Goal: Navigation & Orientation: Find specific page/section

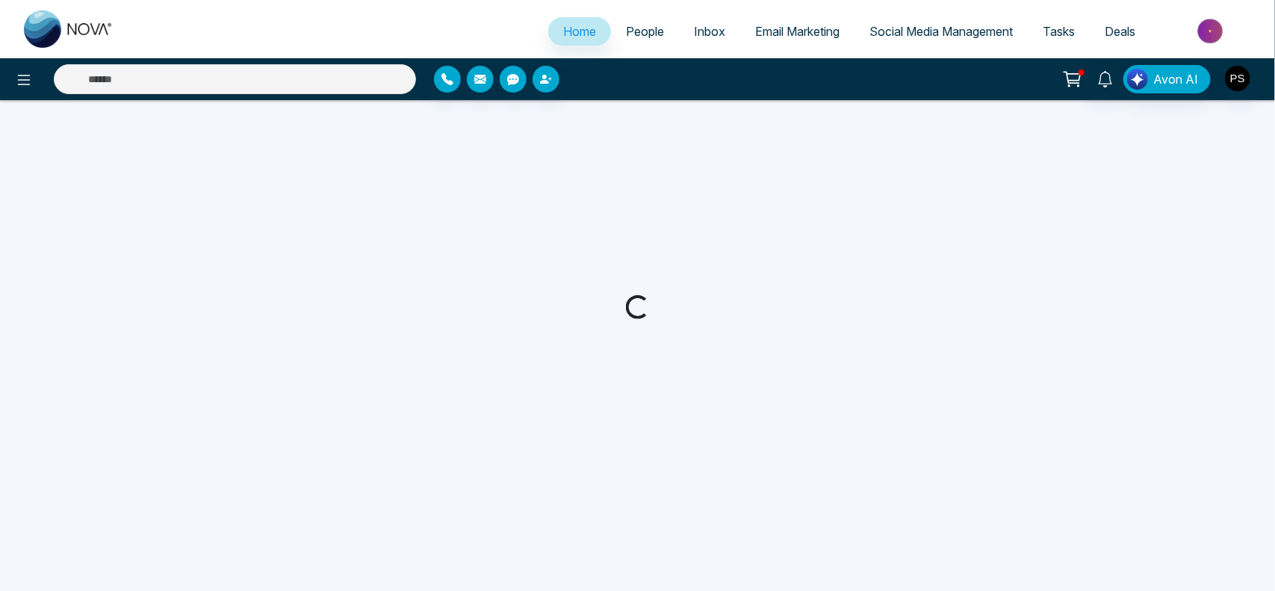
select select "*"
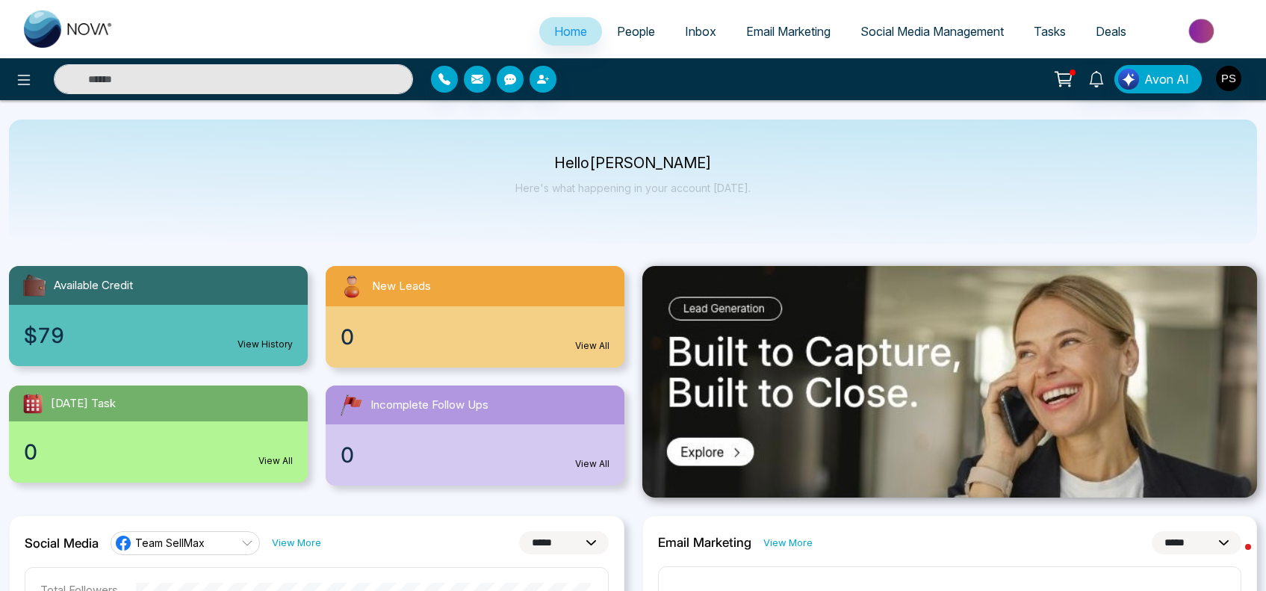
click at [818, 30] on span "Email Marketing" at bounding box center [788, 31] width 84 height 15
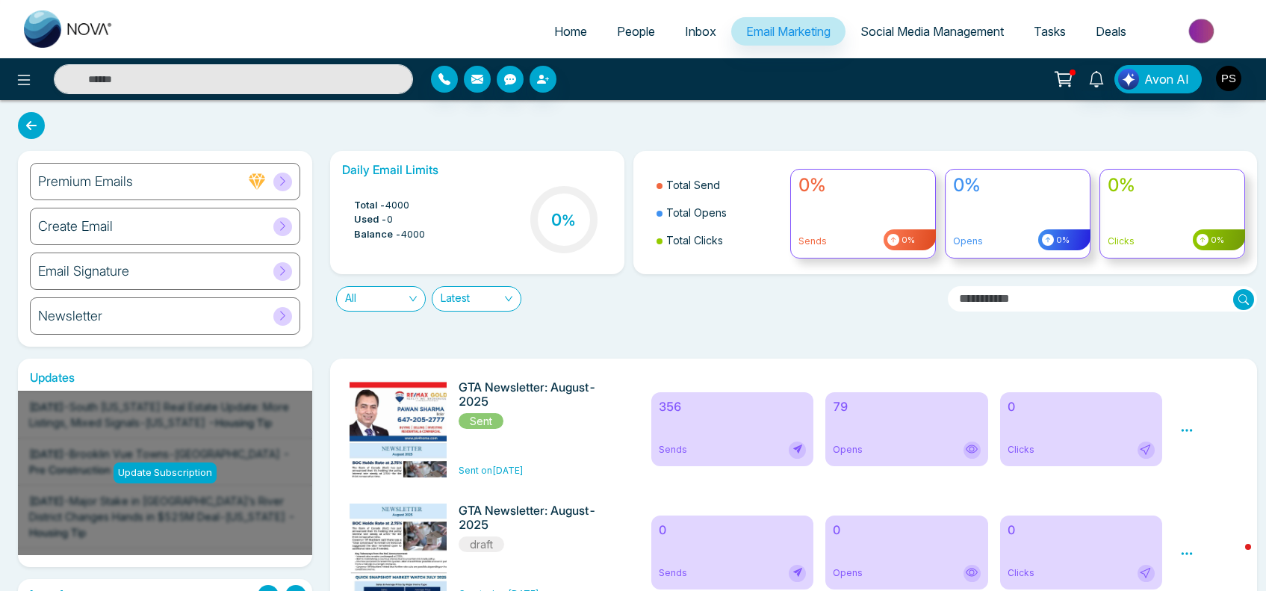
click at [147, 310] on div "Newsletter" at bounding box center [165, 315] width 270 height 37
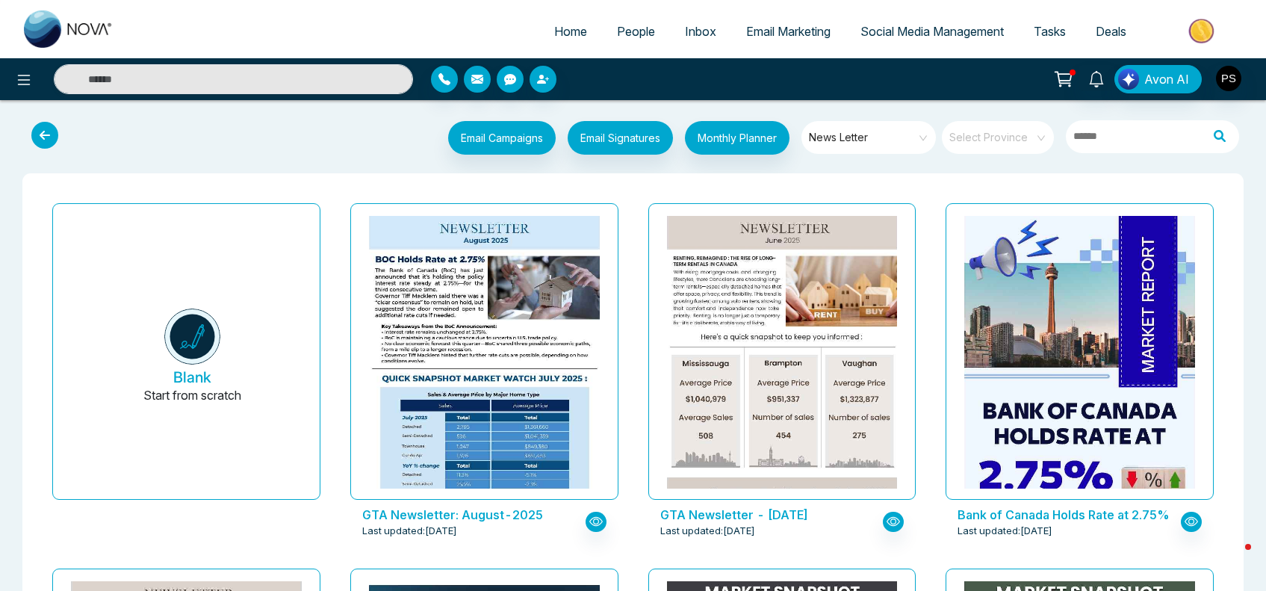
click at [685, 36] on span "Inbox" at bounding box center [700, 31] width 31 height 15
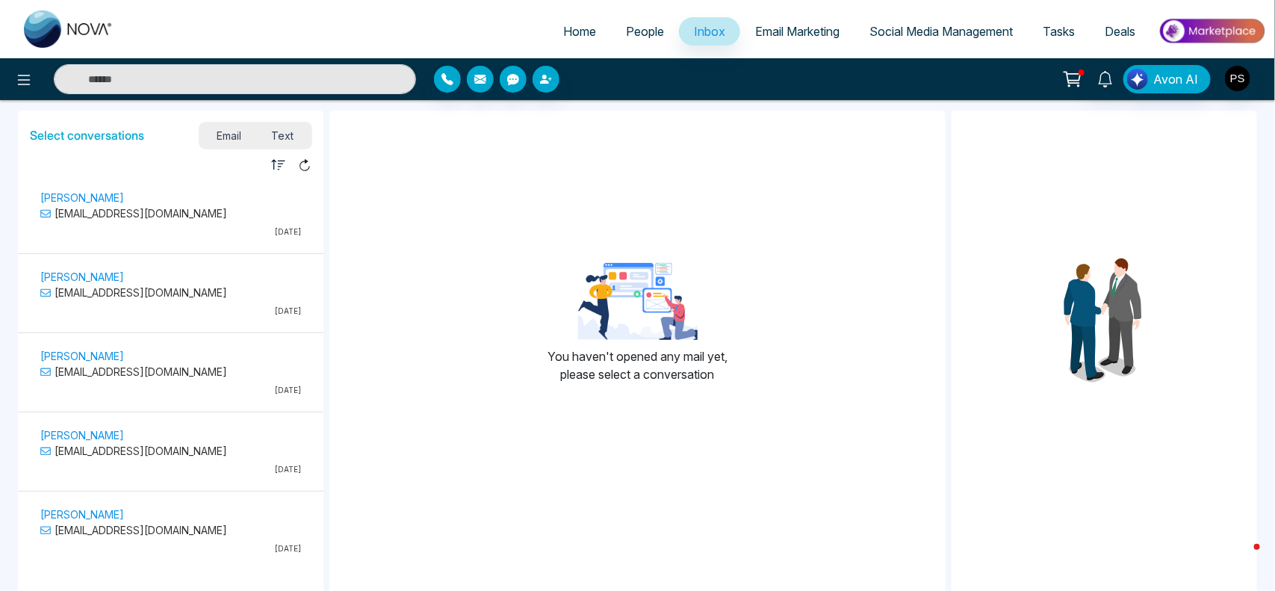
click at [642, 31] on span "People" at bounding box center [645, 31] width 38 height 15
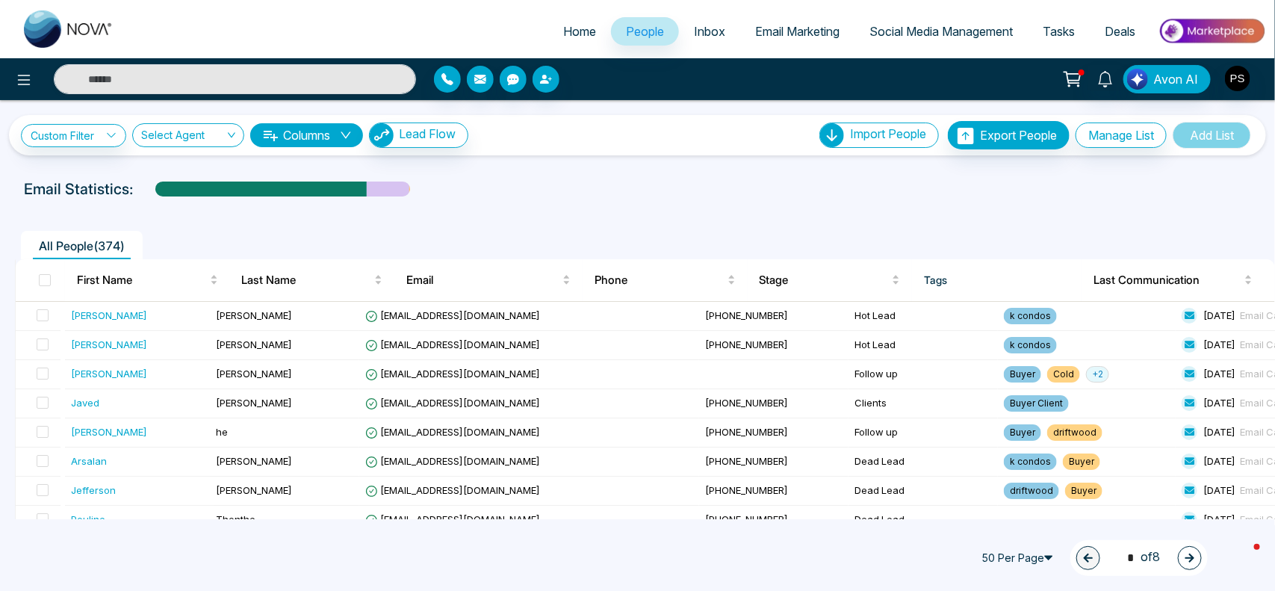
click at [569, 35] on span "Home" at bounding box center [579, 31] width 33 height 15
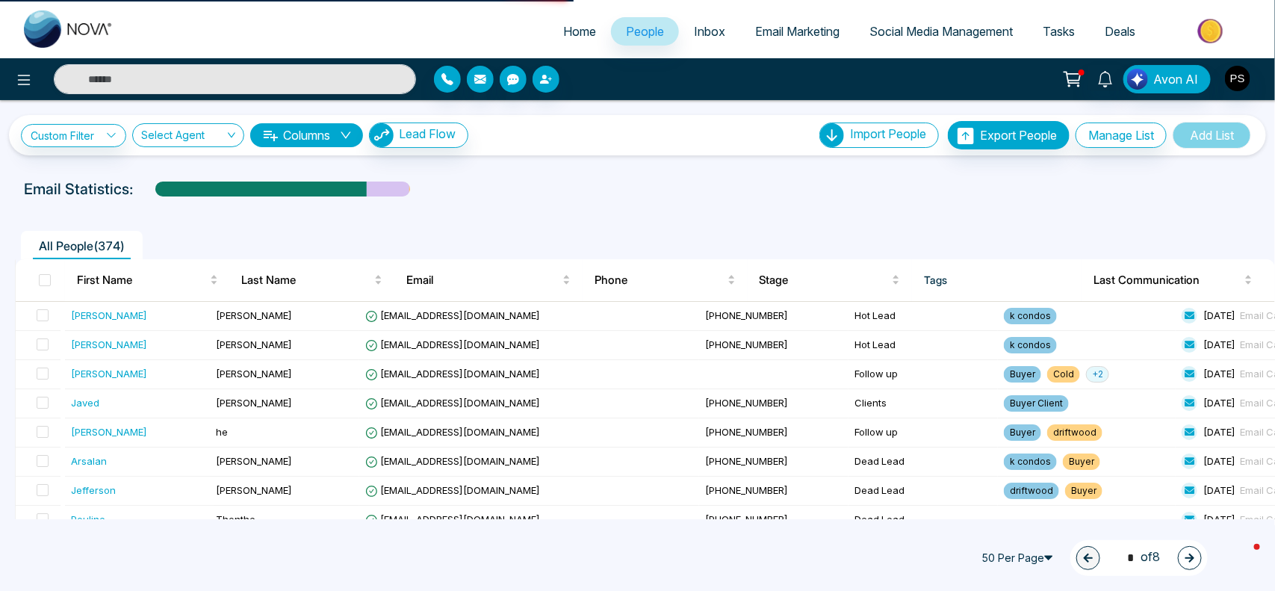
select select "*"
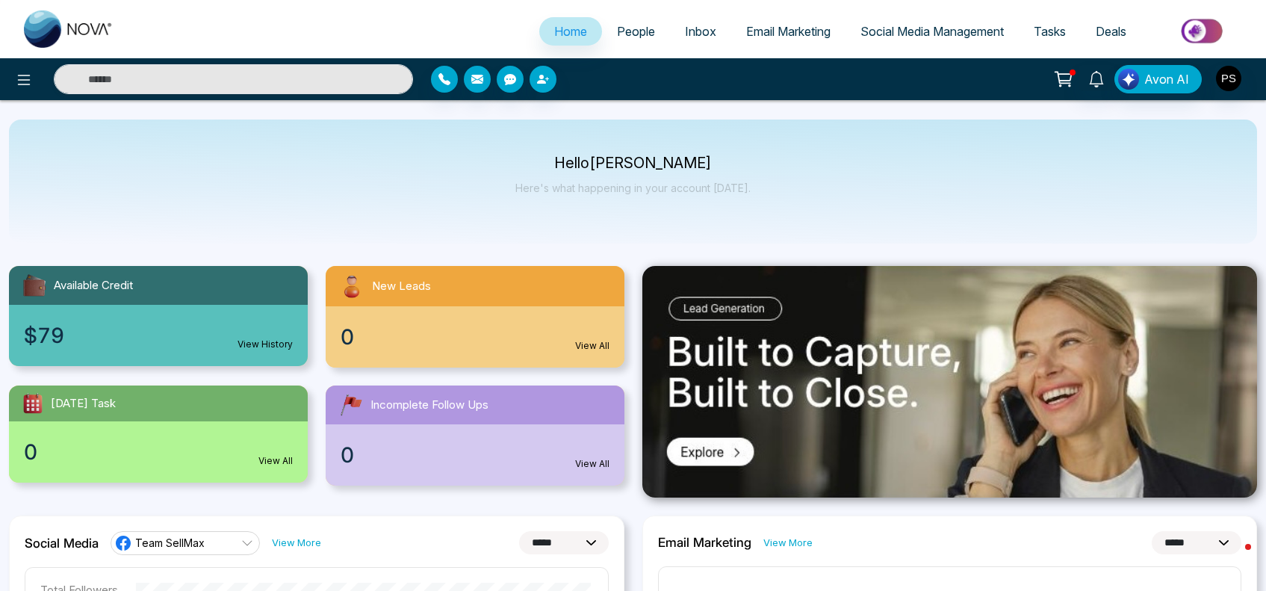
click at [942, 27] on span "Social Media Management" at bounding box center [931, 31] width 143 height 15
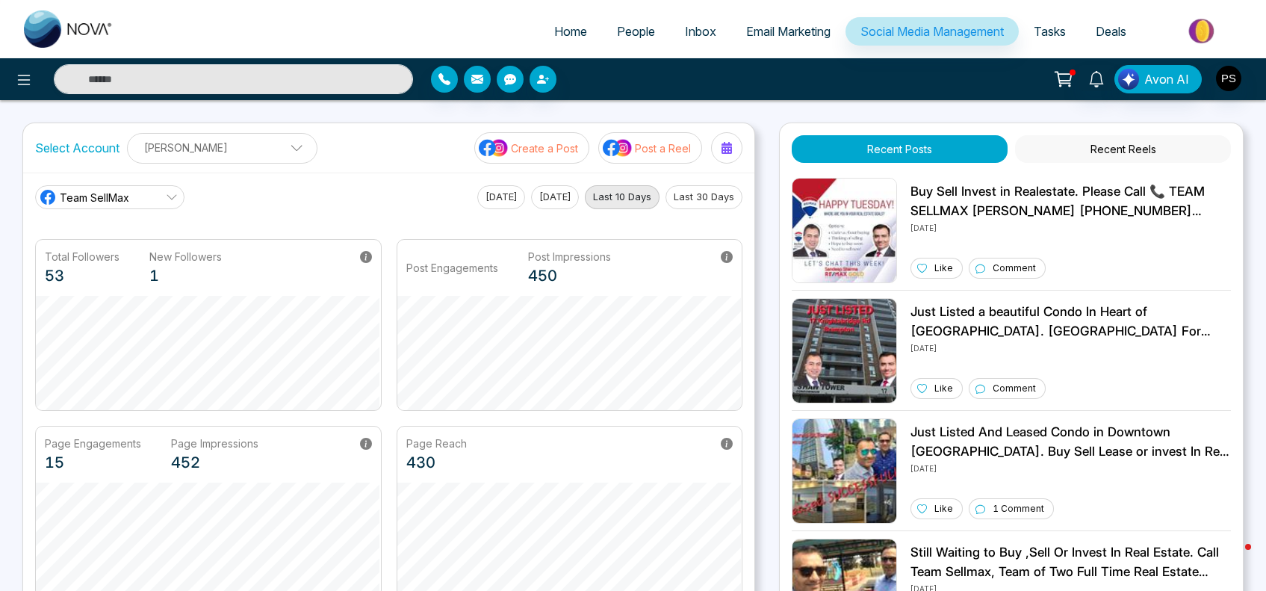
click at [1042, 36] on span "Tasks" at bounding box center [1049, 31] width 32 height 15
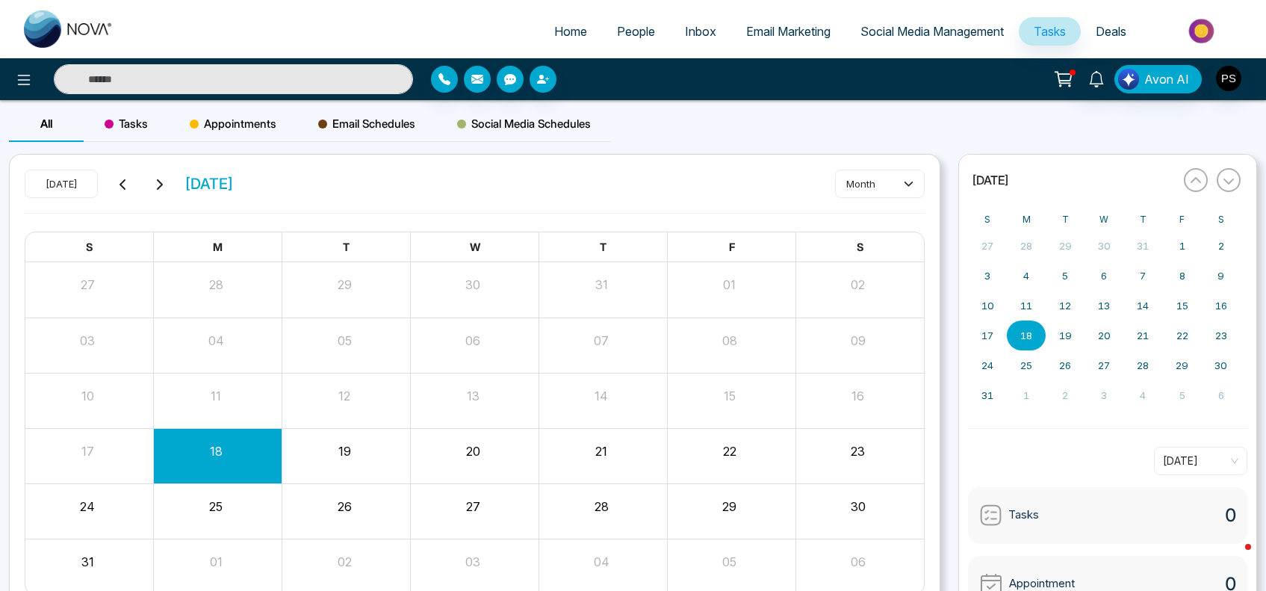
click at [1103, 32] on span "Deals" at bounding box center [1110, 31] width 31 height 15
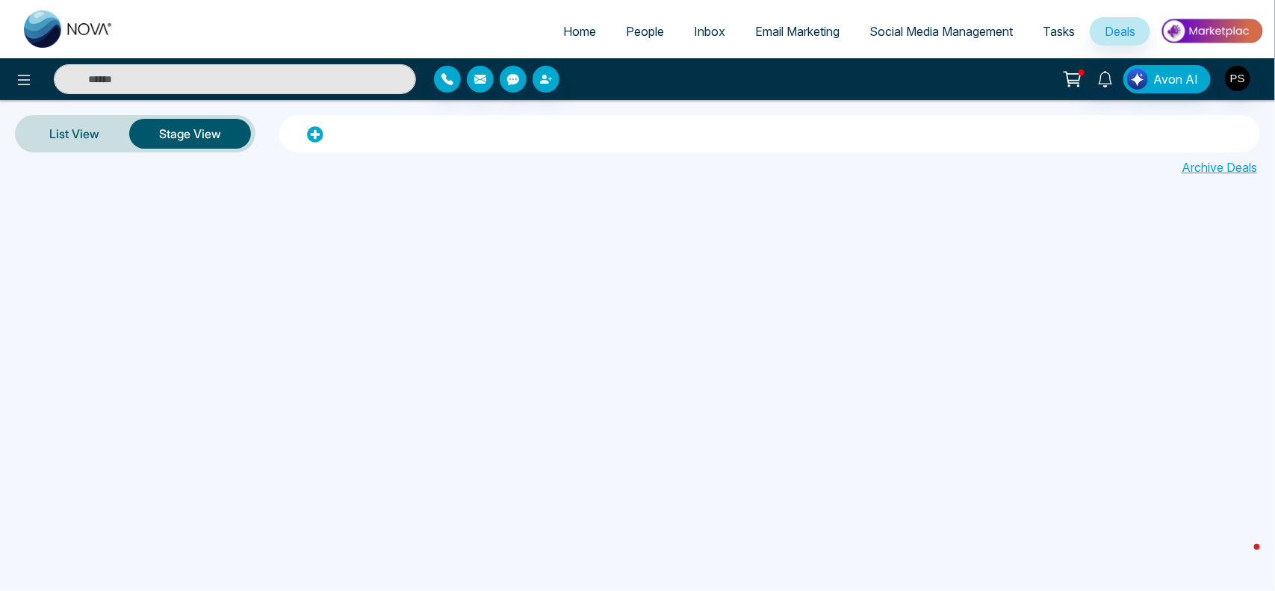
click at [1068, 43] on link "Tasks" at bounding box center [1058, 31] width 62 height 28
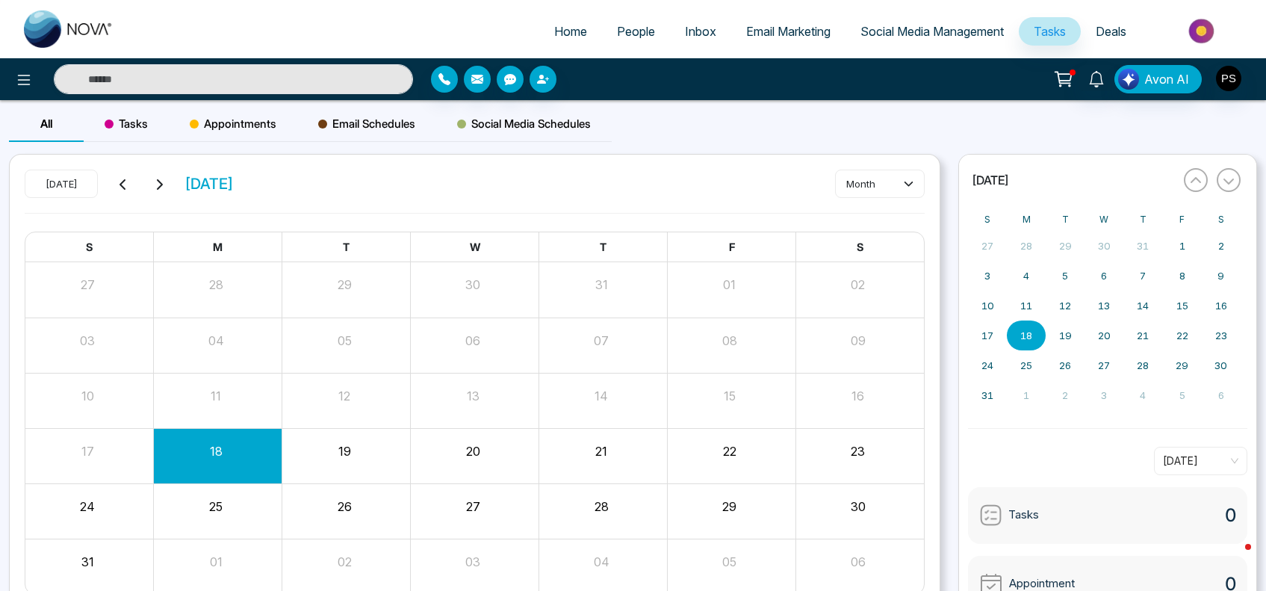
click at [977, 43] on link "Social Media Management" at bounding box center [931, 31] width 173 height 28
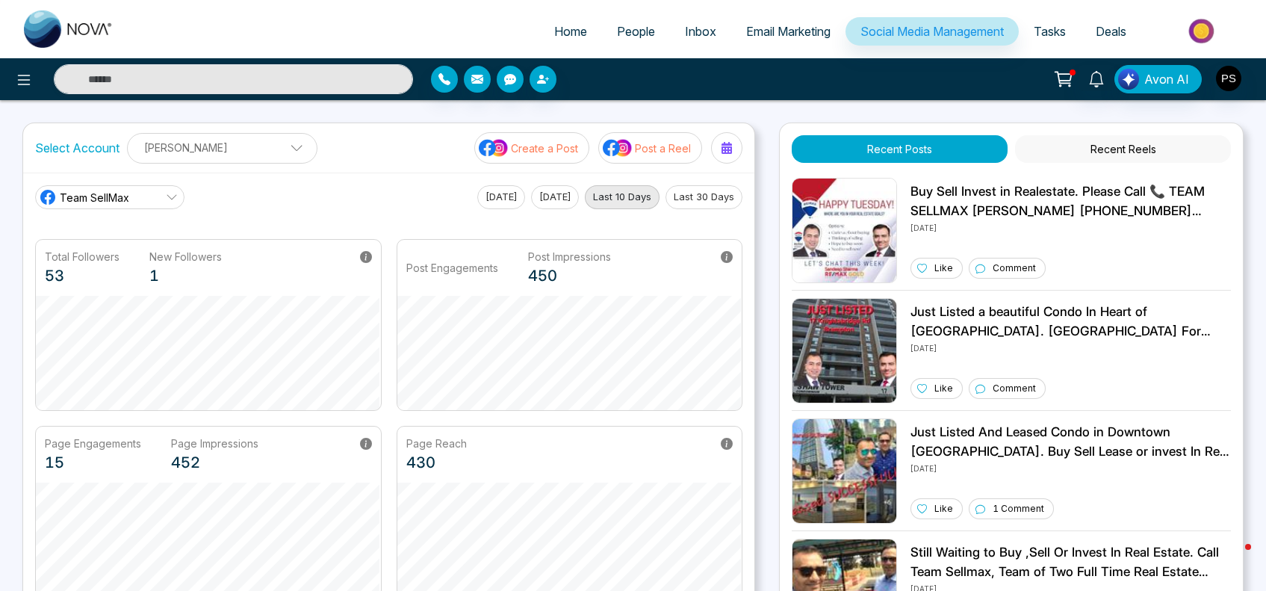
click at [777, 30] on span "Email Marketing" at bounding box center [788, 31] width 84 height 15
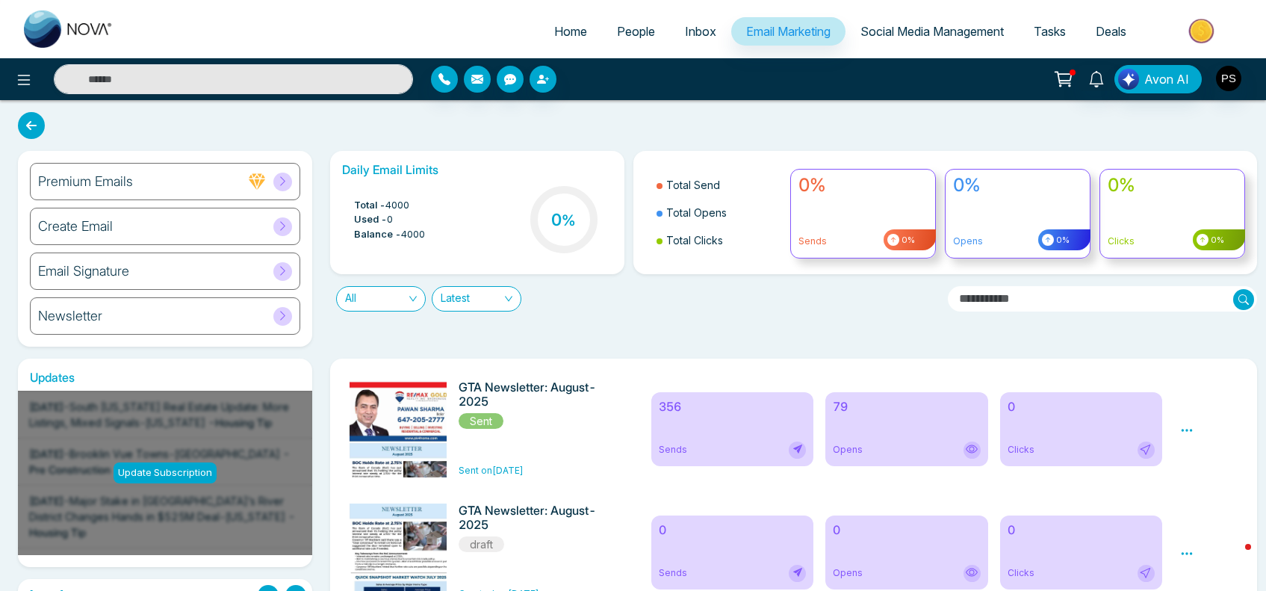
click at [102, 225] on h6 "Create Email" at bounding box center [75, 226] width 75 height 16
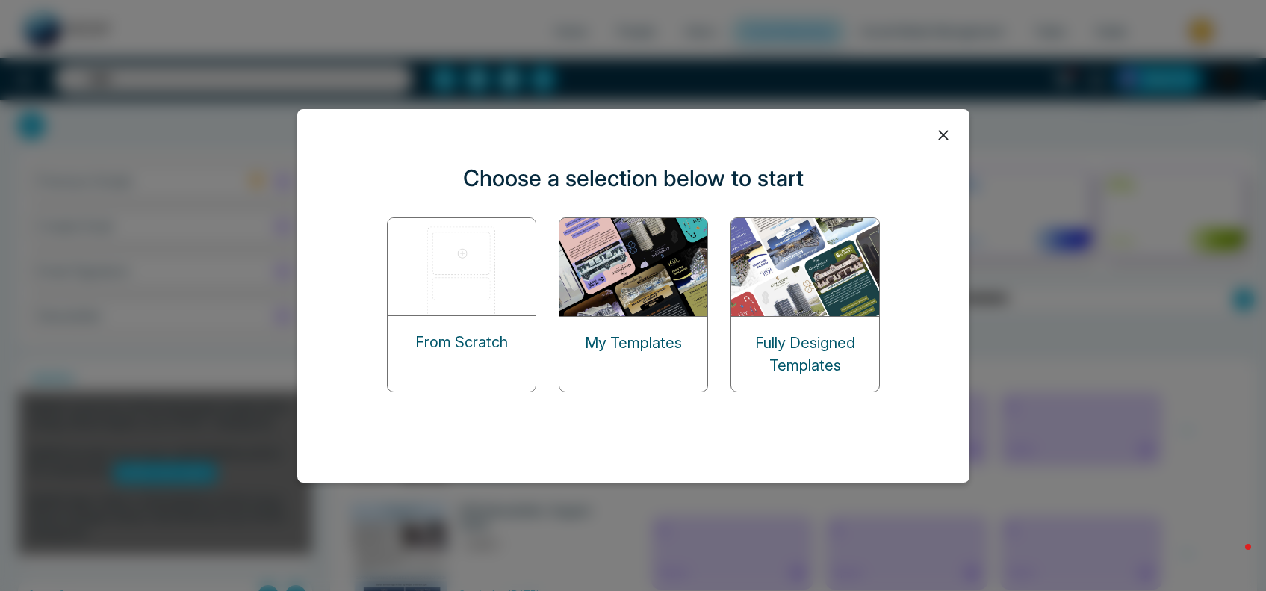
click at [616, 279] on img at bounding box center [633, 267] width 149 height 98
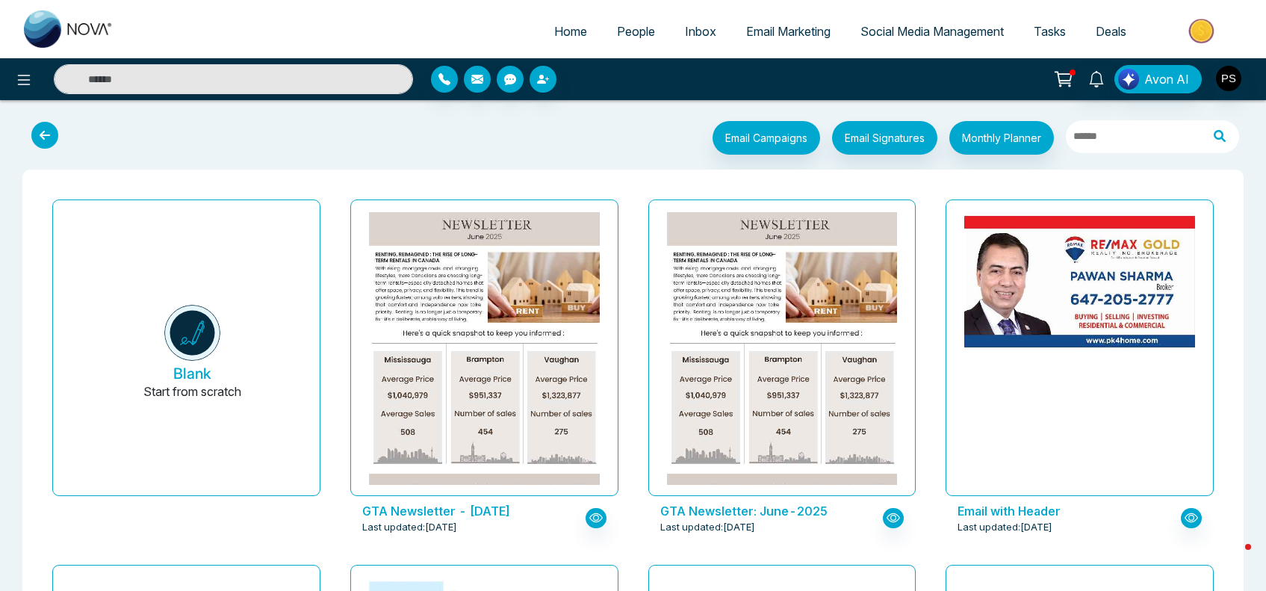
click at [34, 140] on icon at bounding box center [44, 135] width 27 height 27
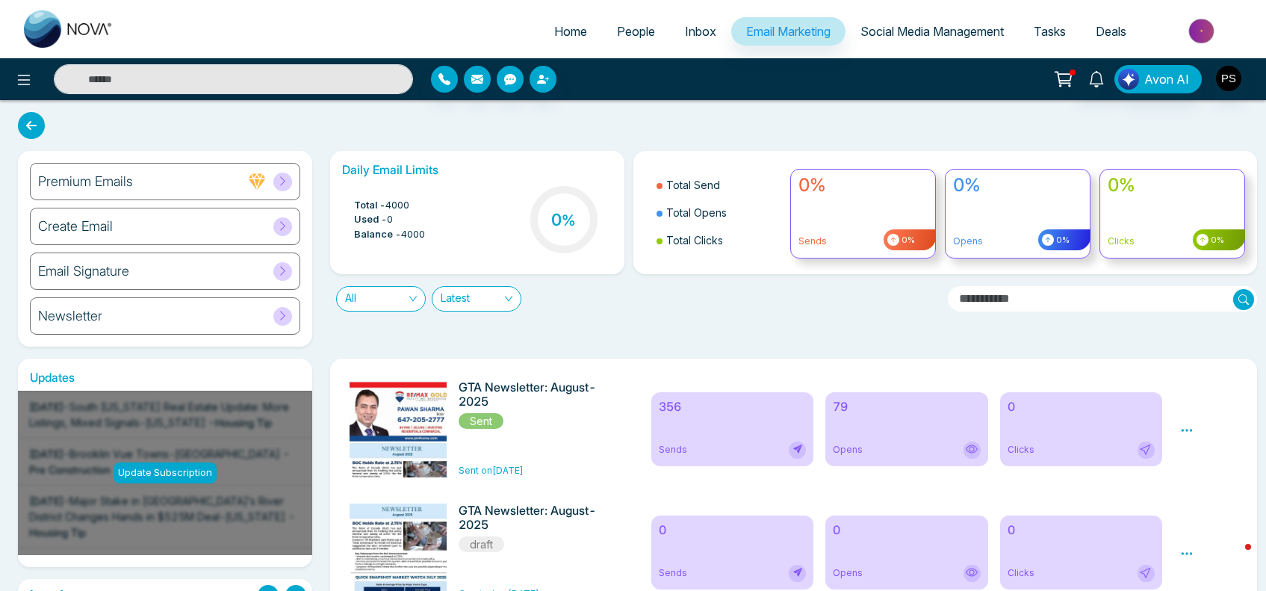
click at [172, 175] on div "Premium Emails" at bounding box center [165, 181] width 270 height 37
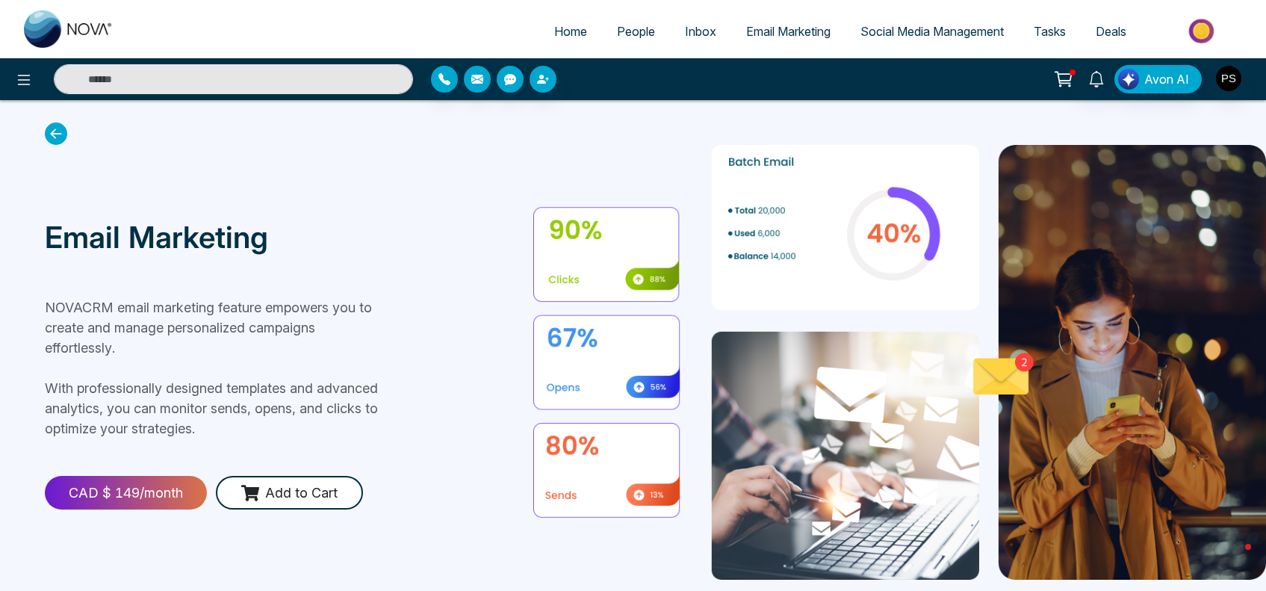
click at [565, 32] on span "Home" at bounding box center [570, 31] width 33 height 15
select select "*"
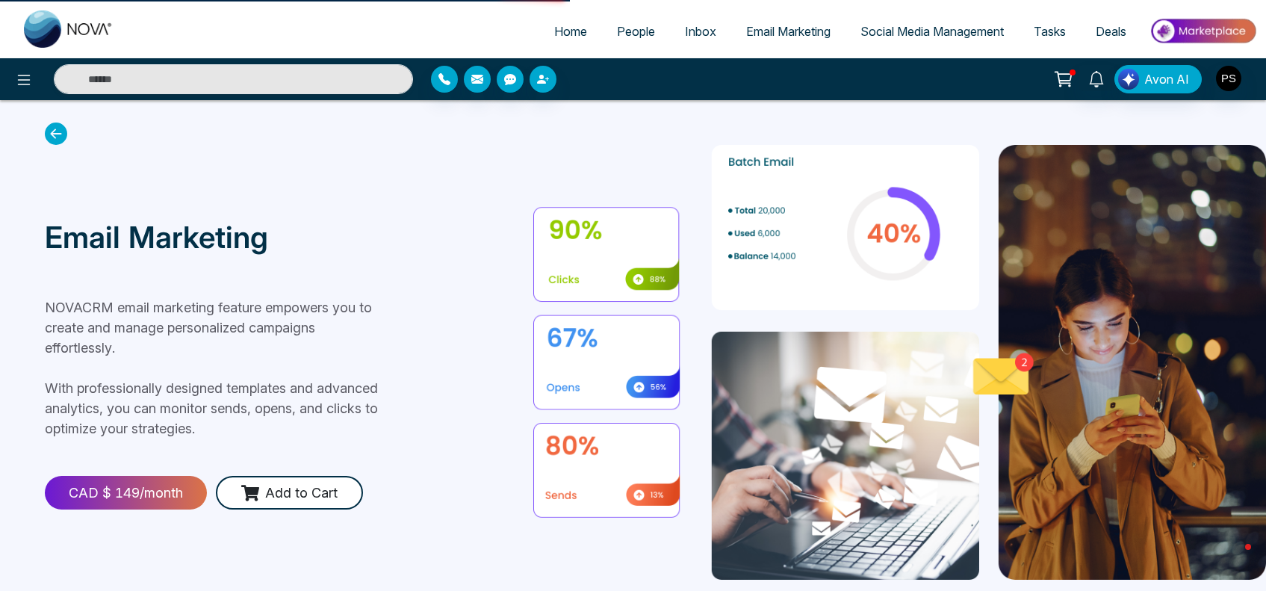
select select "*"
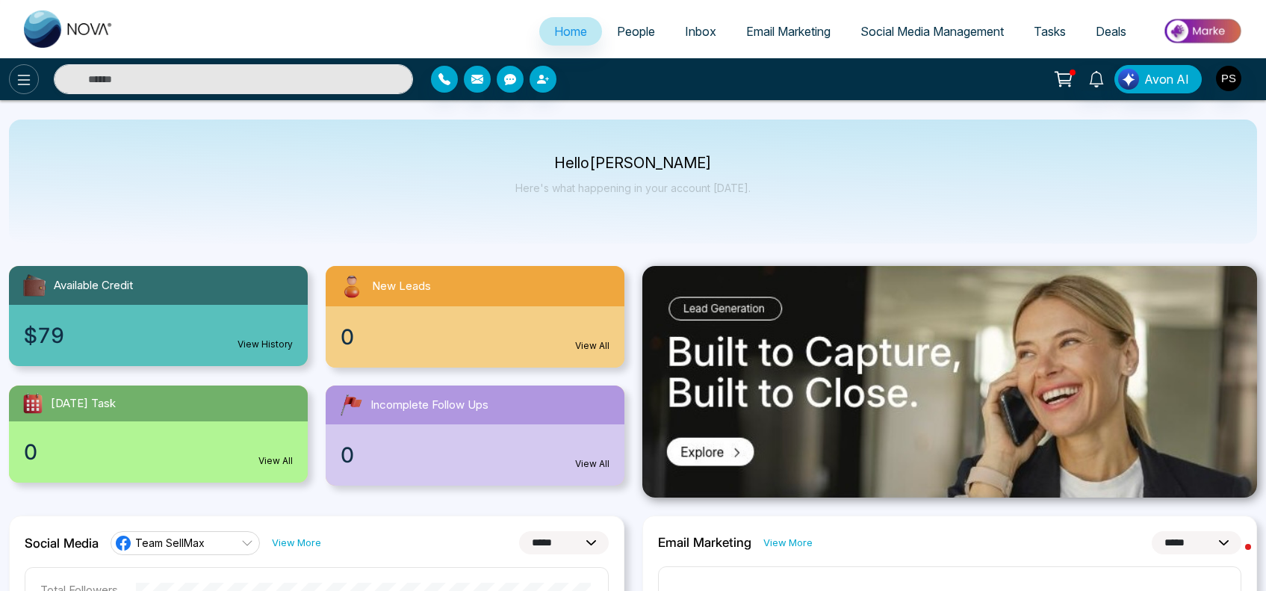
click at [23, 84] on icon at bounding box center [24, 80] width 13 height 10
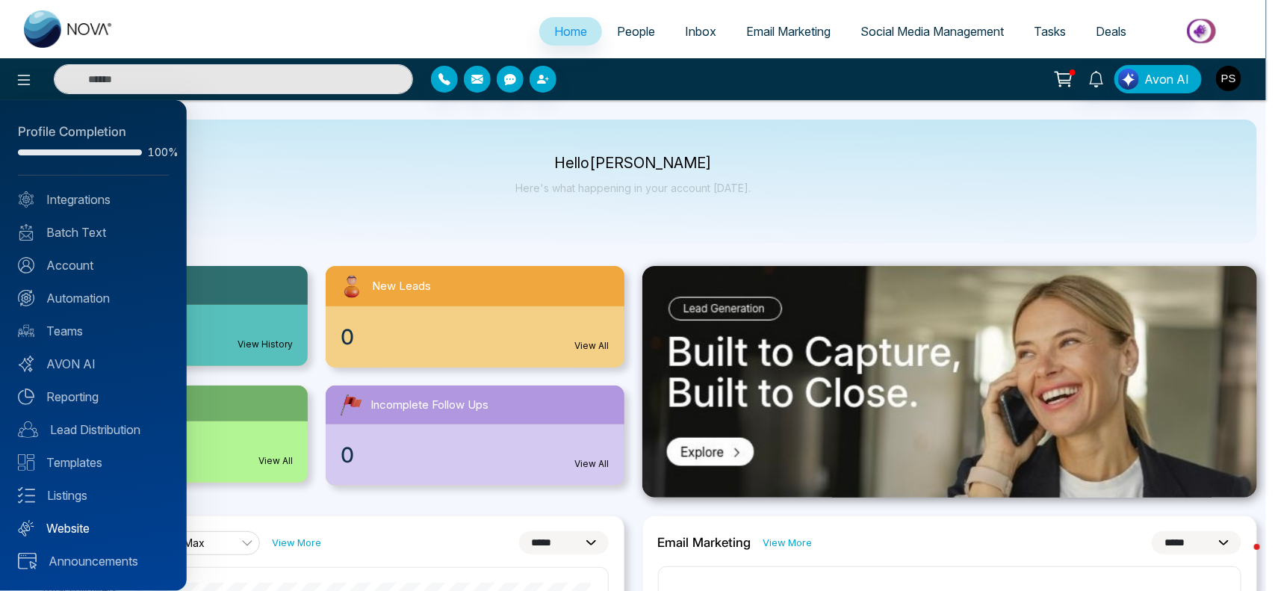
click at [83, 531] on link "Website" at bounding box center [93, 528] width 151 height 18
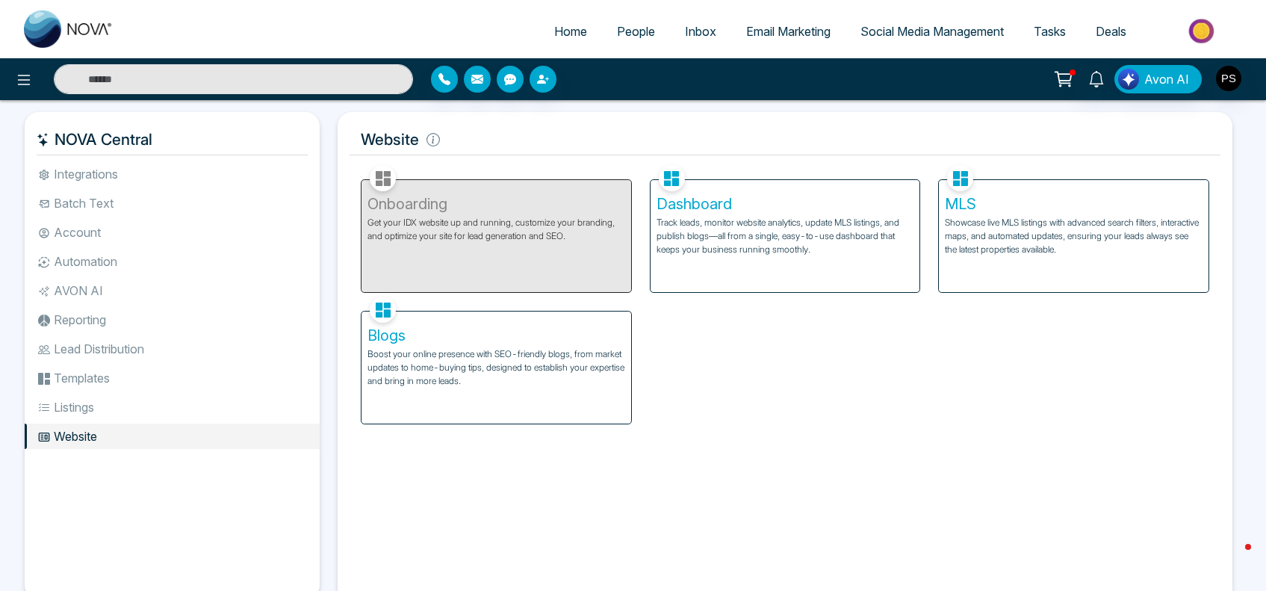
click at [99, 396] on li "Listings" at bounding box center [172, 406] width 295 height 25
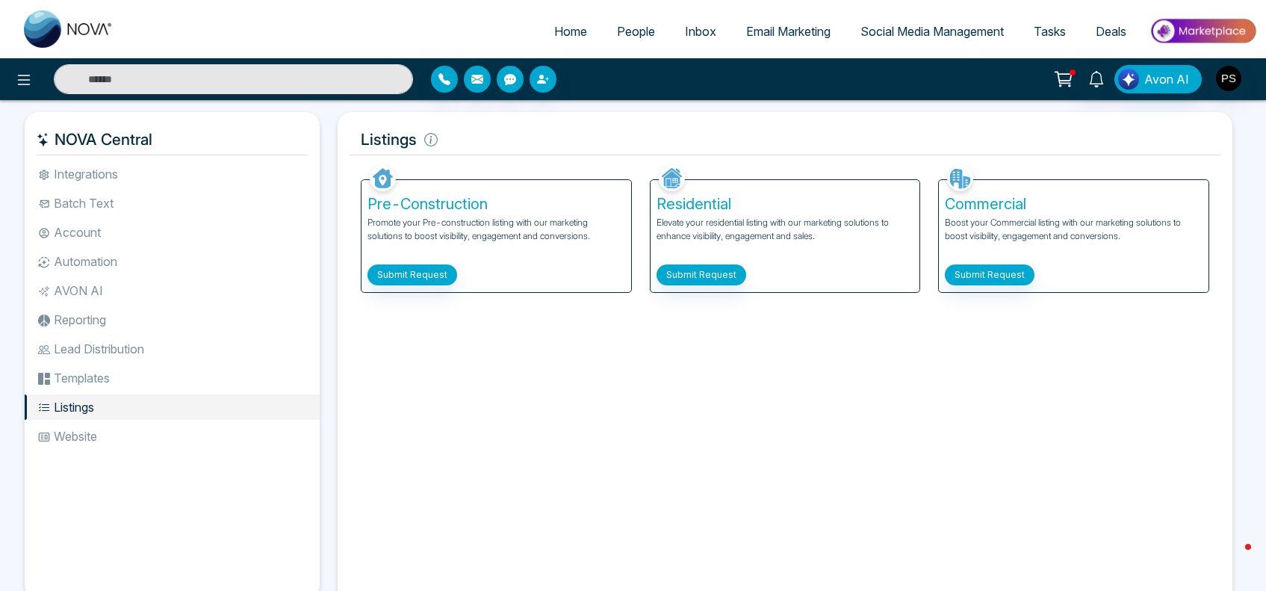
click at [102, 382] on li "Templates" at bounding box center [172, 377] width 295 height 25
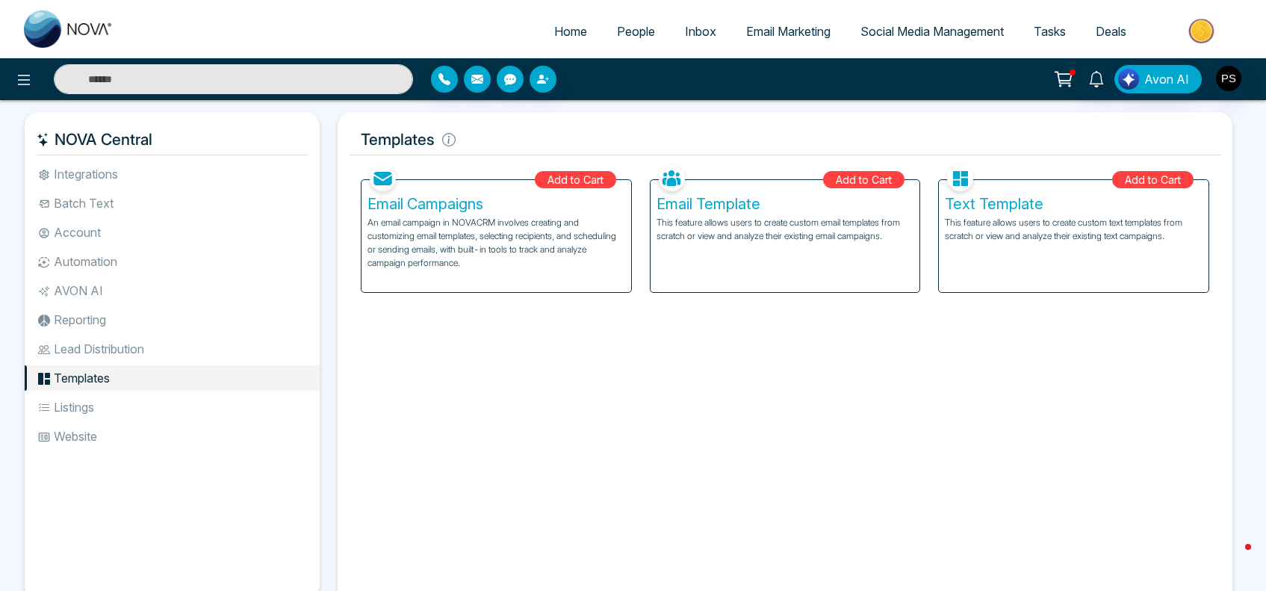
click at [501, 216] on p "An email campaign in NOVACRM involves creating and customizing email templates,…" at bounding box center [496, 243] width 258 height 54
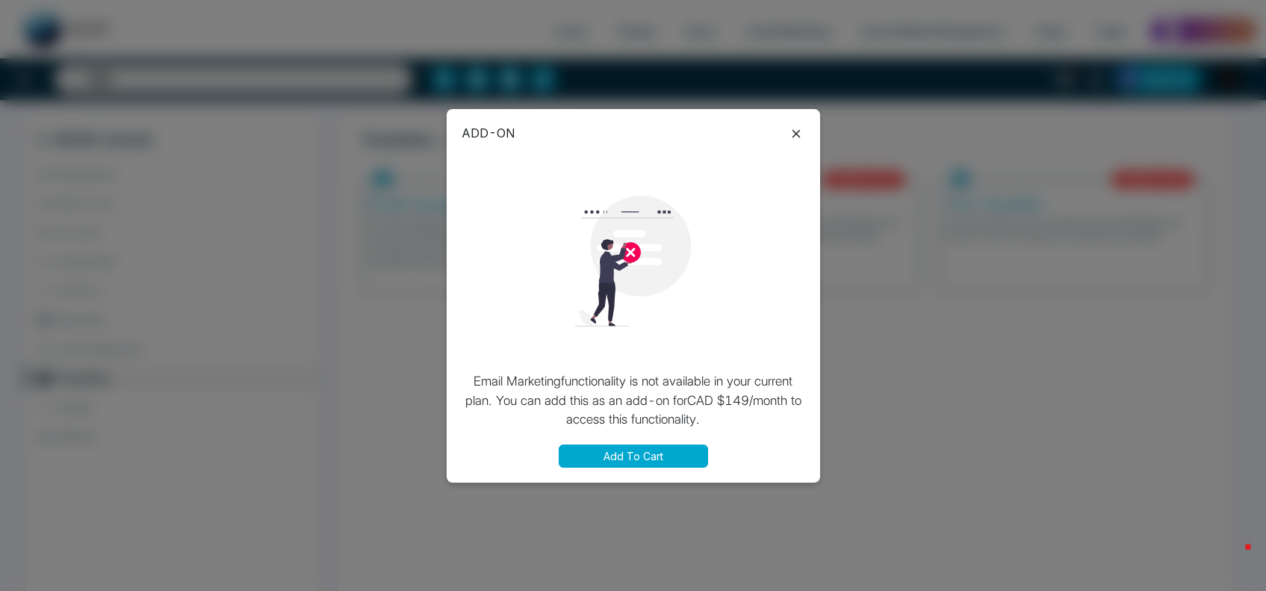
click at [789, 133] on icon at bounding box center [796, 134] width 18 height 18
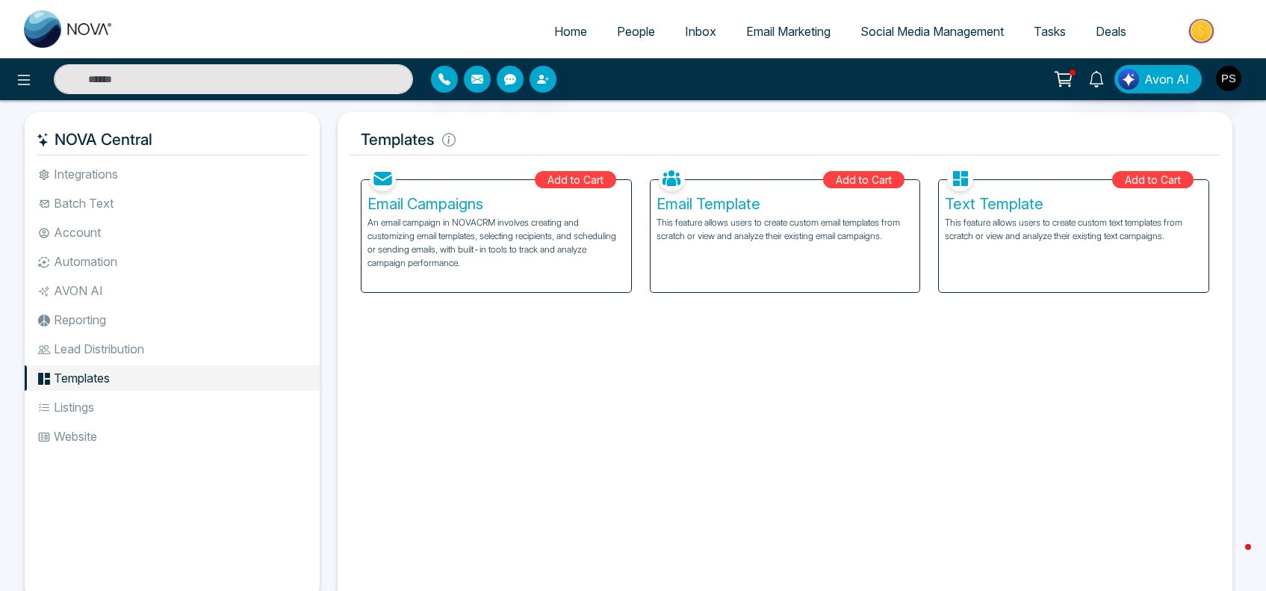
click at [82, 341] on li "Lead Distribution" at bounding box center [172, 348] width 295 height 25
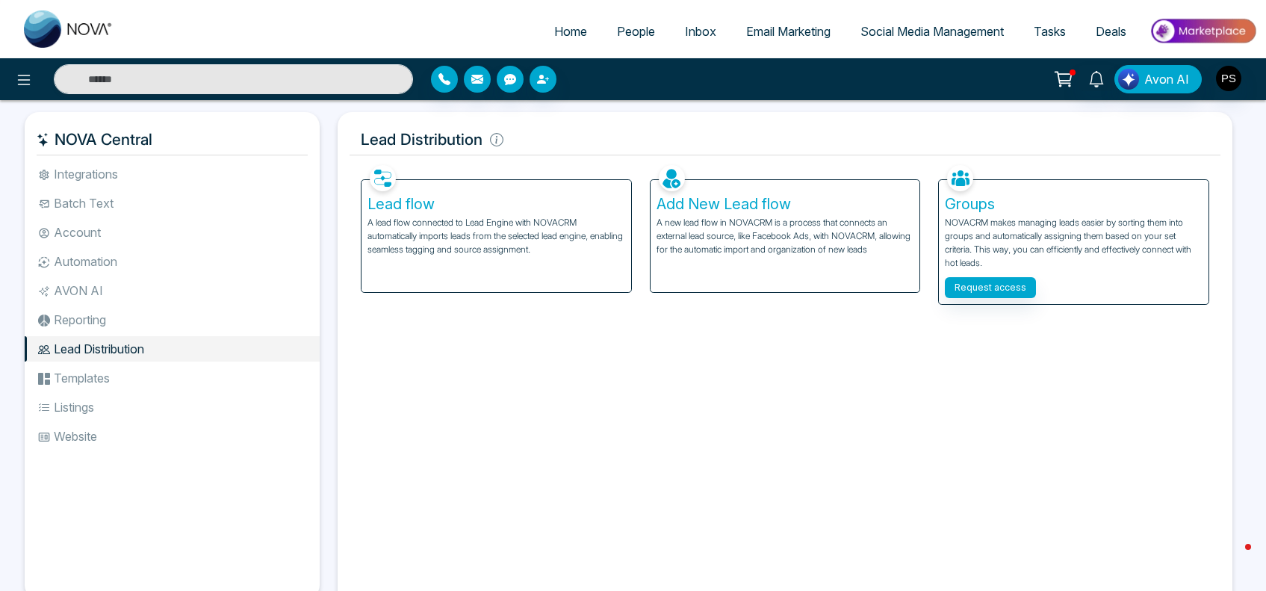
click at [81, 321] on li "Reporting" at bounding box center [172, 319] width 295 height 25
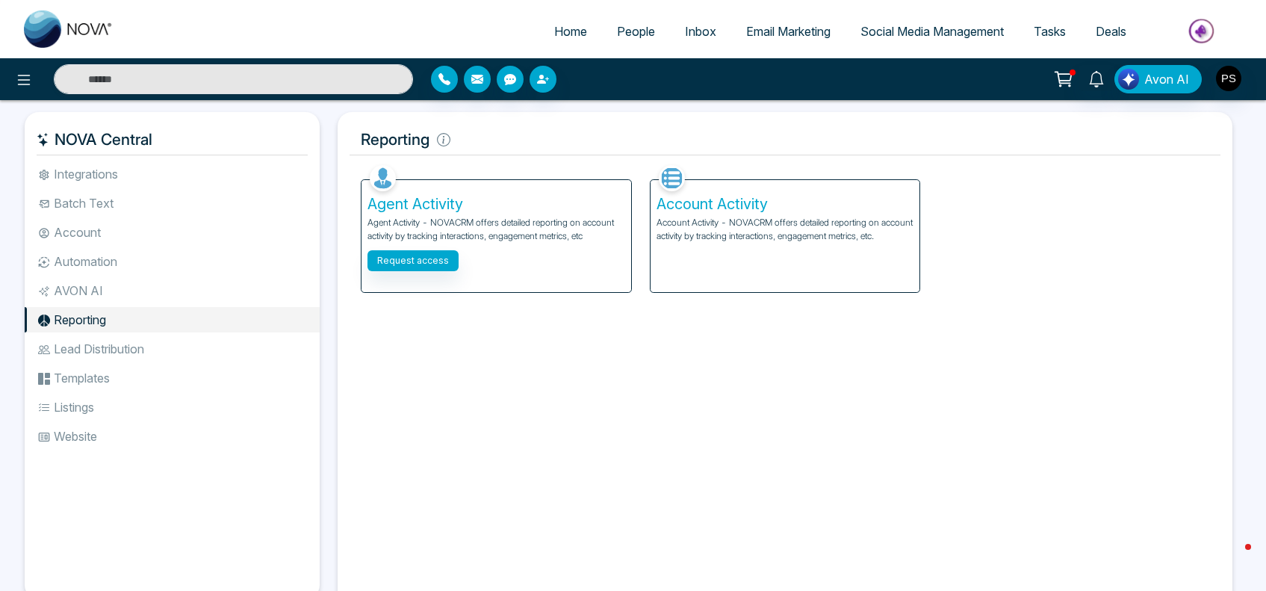
click at [75, 299] on li "AVON AI" at bounding box center [172, 290] width 295 height 25
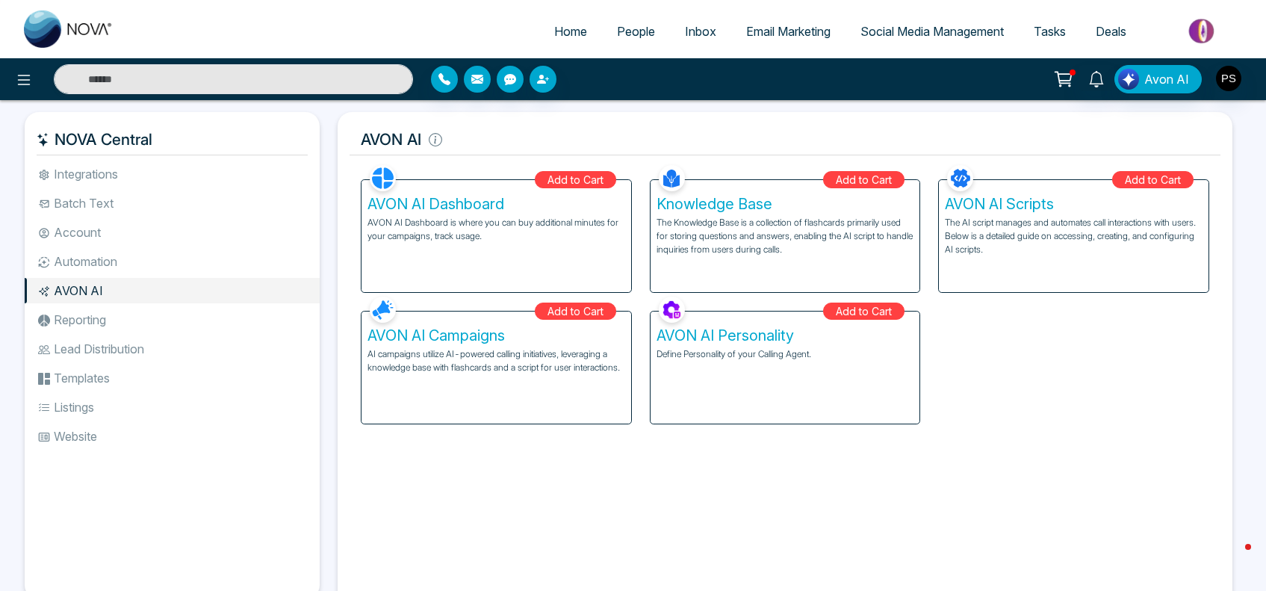
click at [487, 326] on h5 "AVON AI Campaigns" at bounding box center [496, 335] width 258 height 18
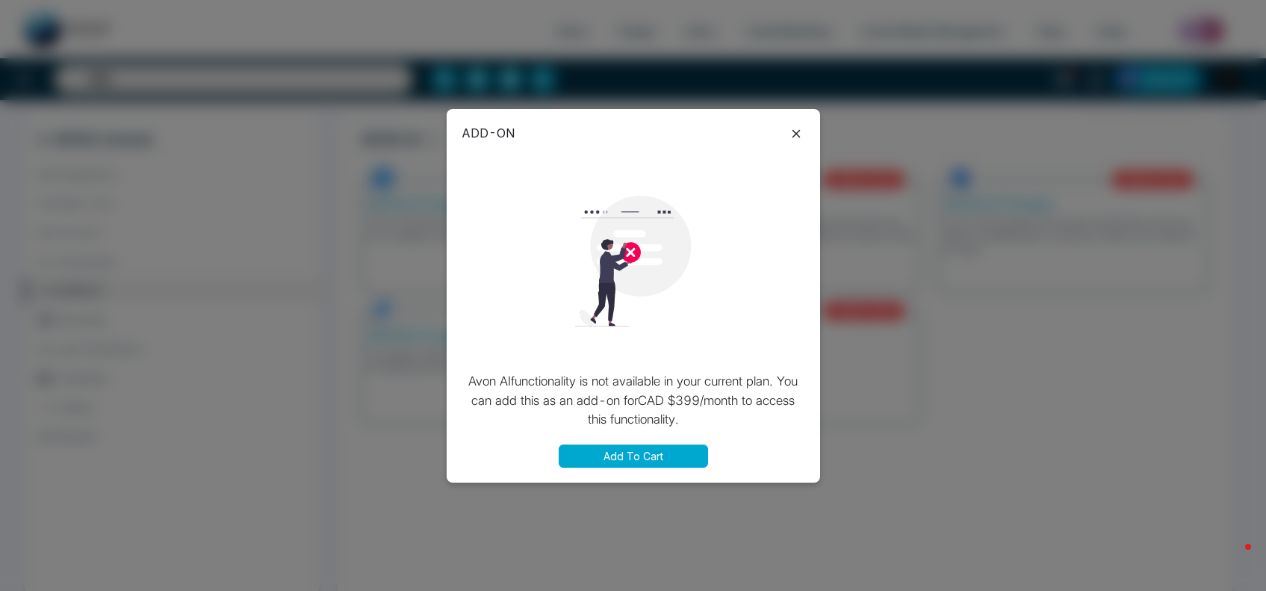
click at [796, 140] on icon at bounding box center [796, 134] width 18 height 18
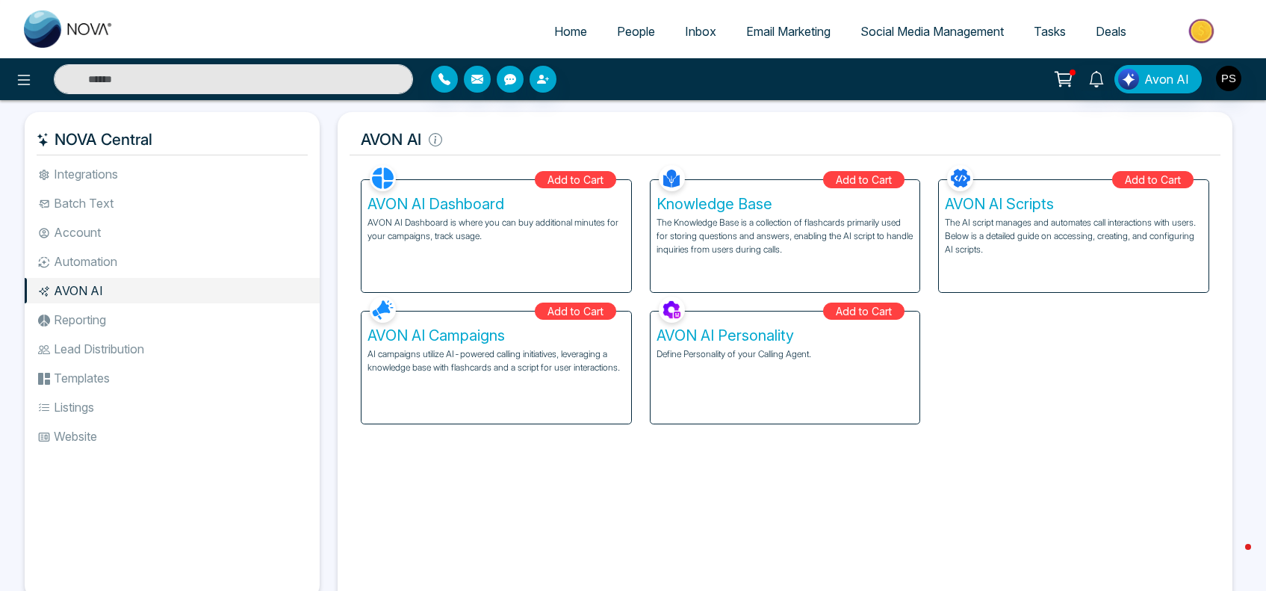
click at [101, 316] on li "Reporting" at bounding box center [172, 319] width 295 height 25
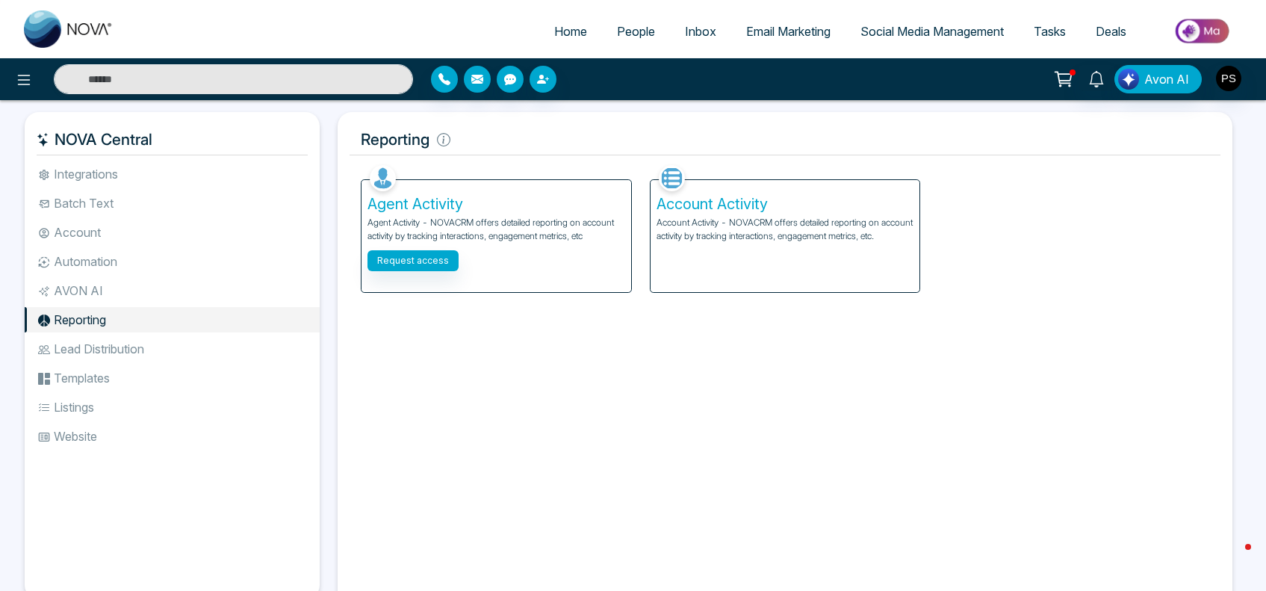
click at [95, 349] on li "Lead Distribution" at bounding box center [172, 348] width 295 height 25
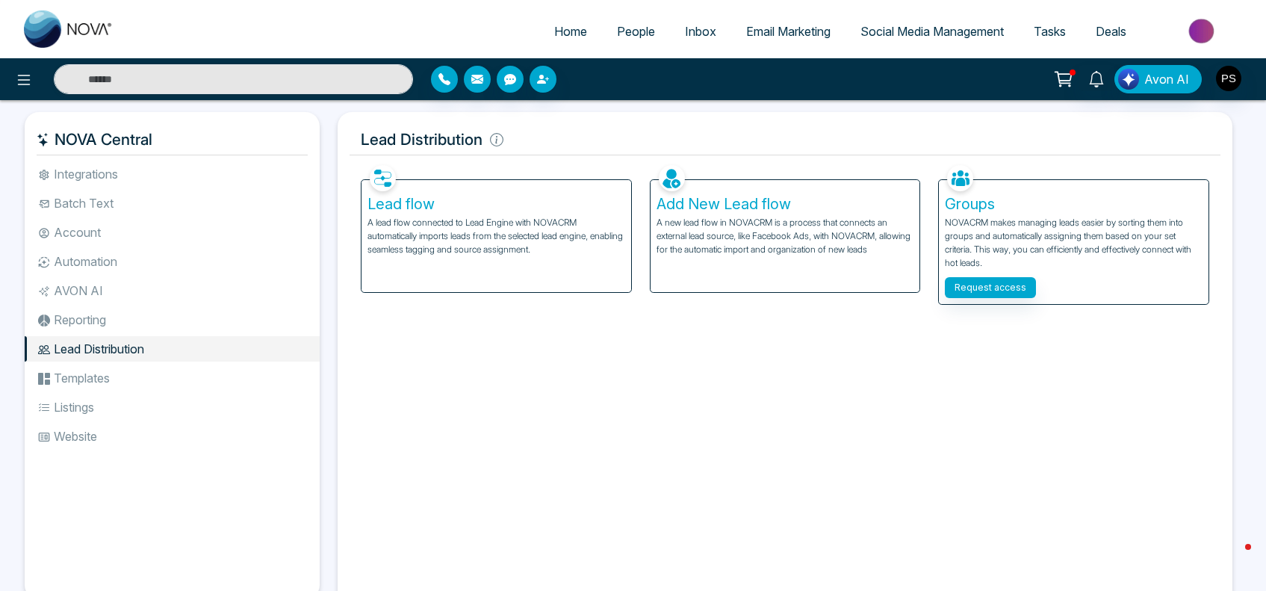
click at [92, 379] on li "Templates" at bounding box center [172, 377] width 295 height 25
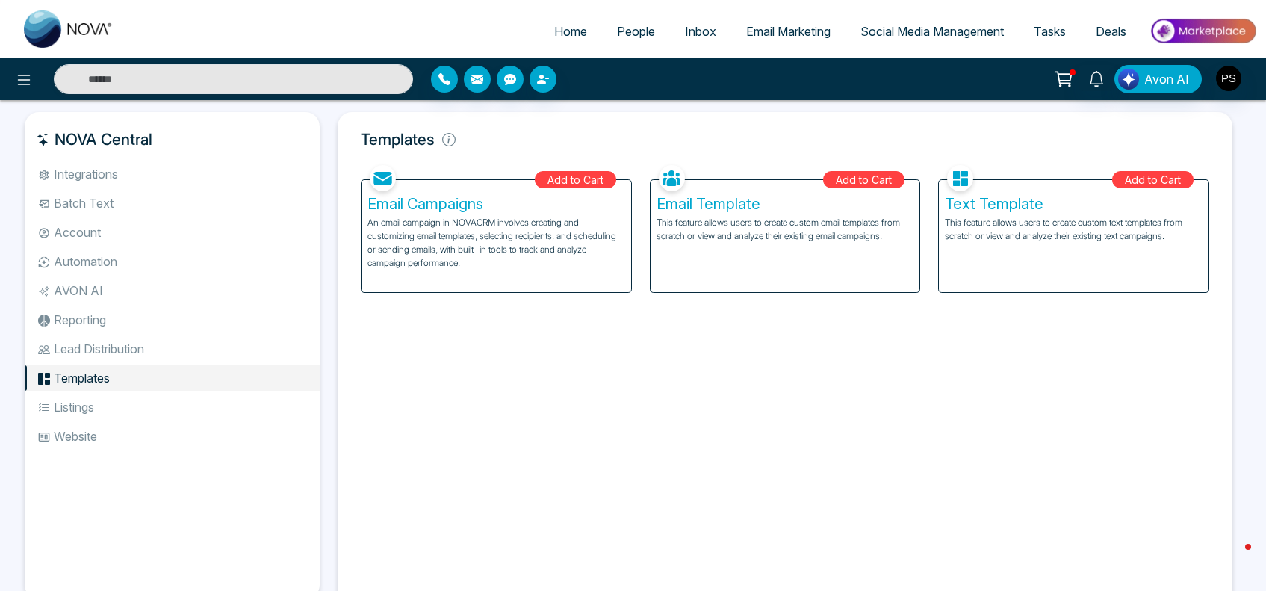
click at [86, 405] on li "Listings" at bounding box center [172, 406] width 295 height 25
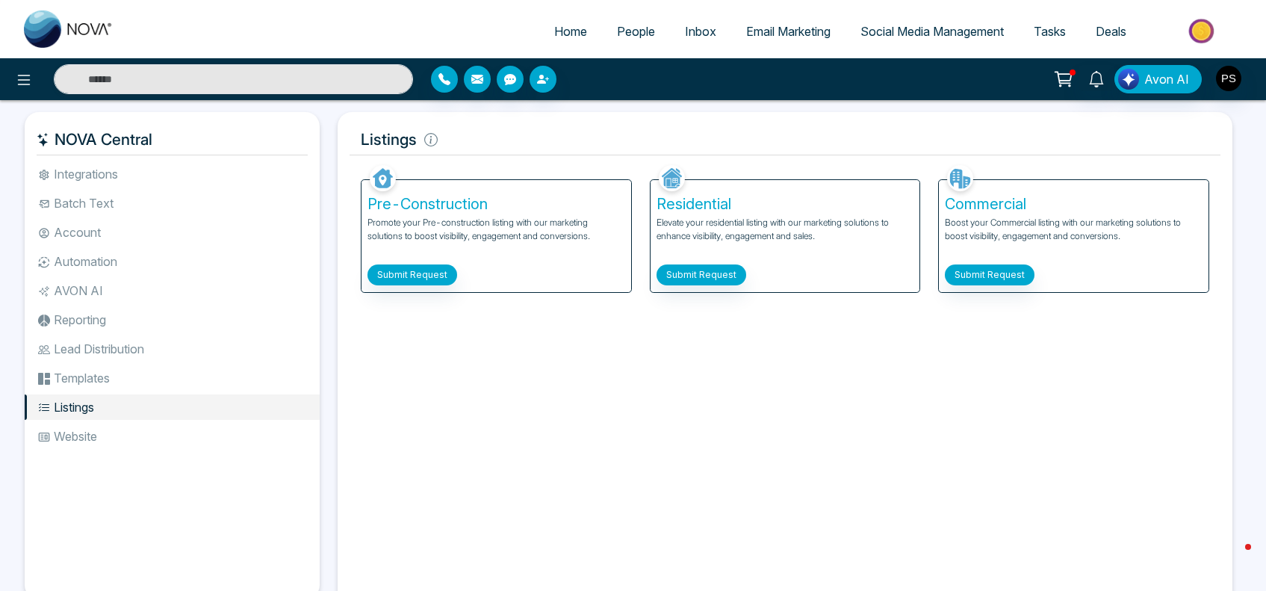
click at [116, 183] on li "Integrations" at bounding box center [172, 173] width 295 height 25
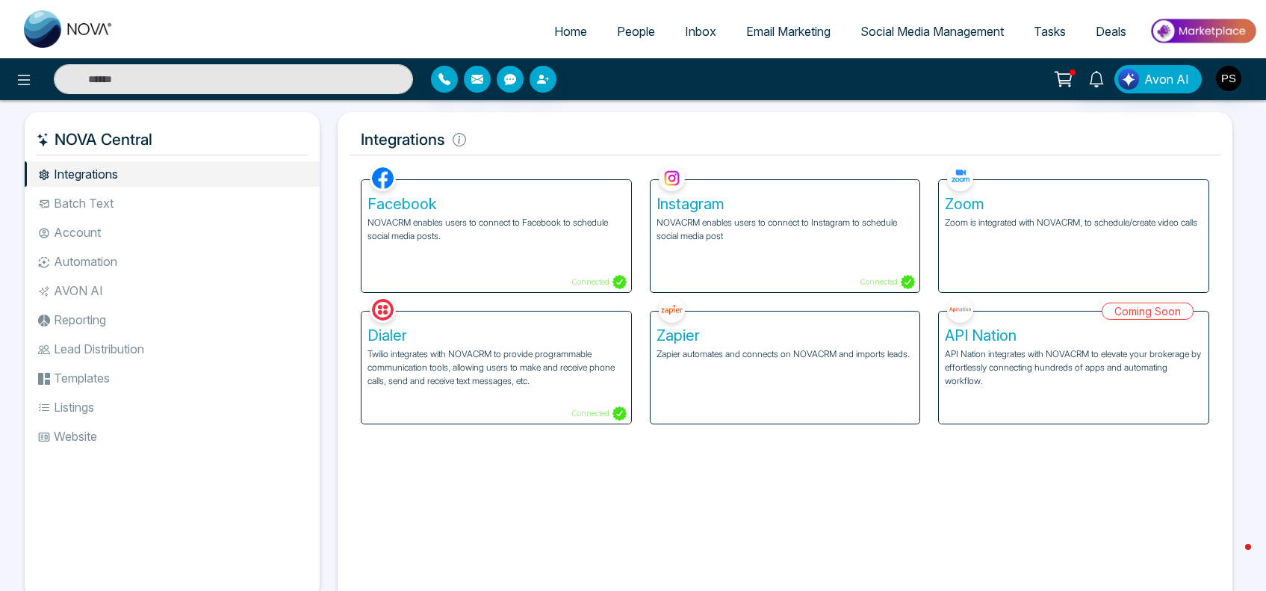
click at [99, 199] on li "Batch Text" at bounding box center [172, 202] width 295 height 25
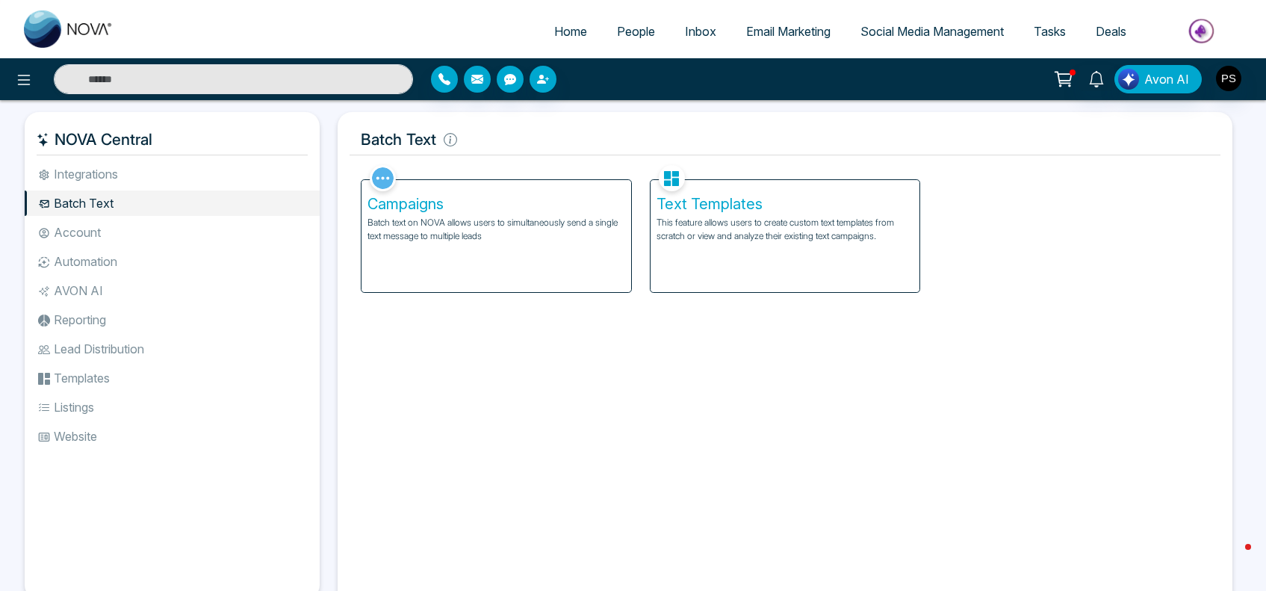
click at [78, 223] on li "Account" at bounding box center [172, 232] width 295 height 25
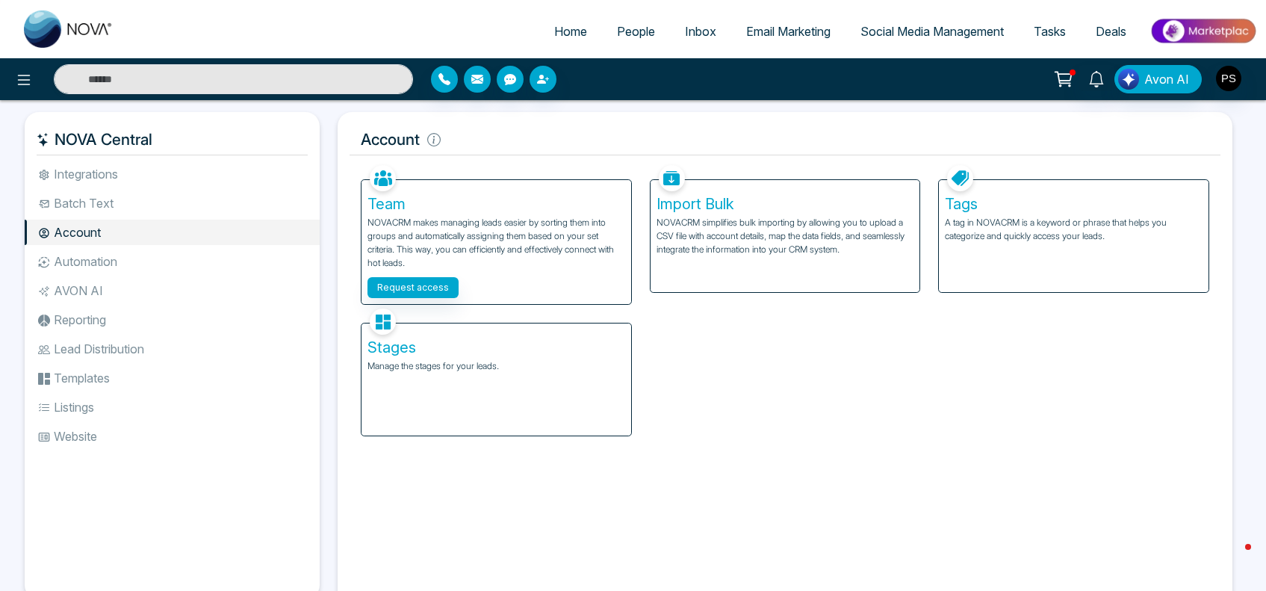
click at [71, 262] on li "Automation" at bounding box center [172, 261] width 295 height 25
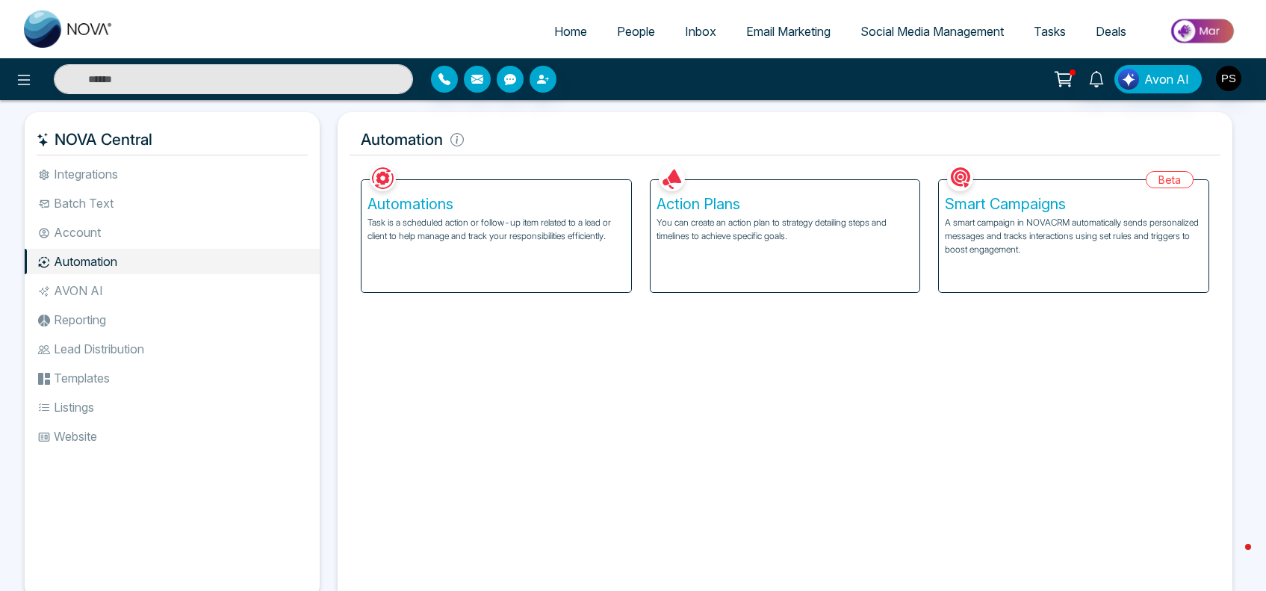
click at [754, 241] on p "You can create an action plan to strategy detailing steps and timelines to achi…" at bounding box center [785, 229] width 258 height 27
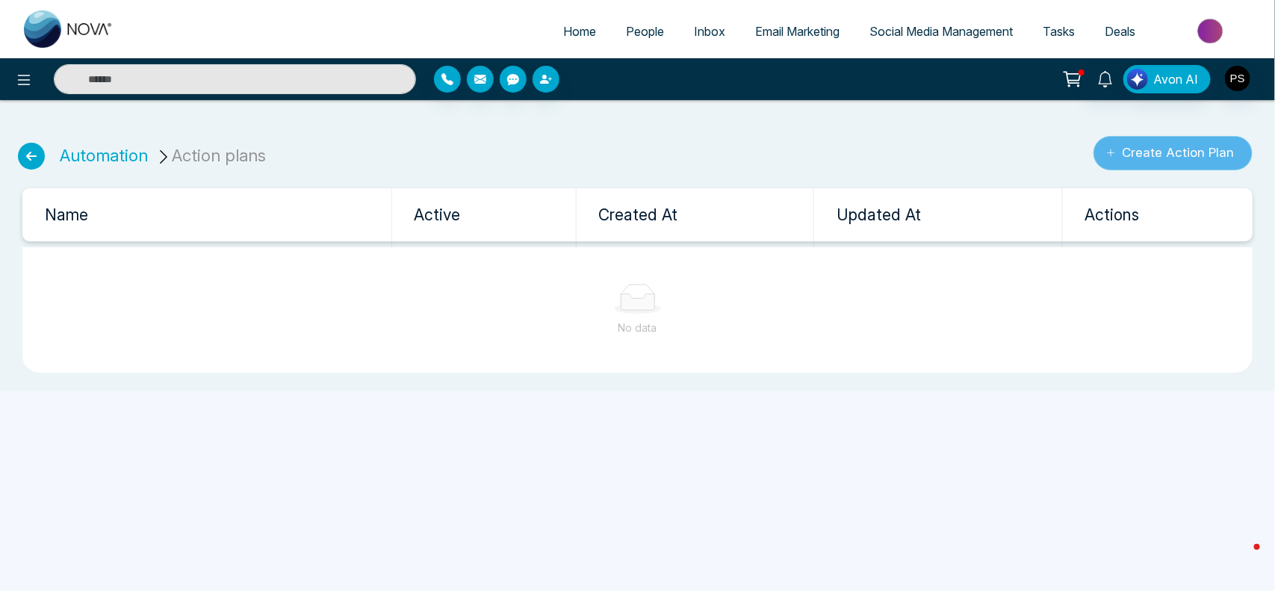
click at [1169, 157] on button "Create Action Plan" at bounding box center [1172, 153] width 159 height 34
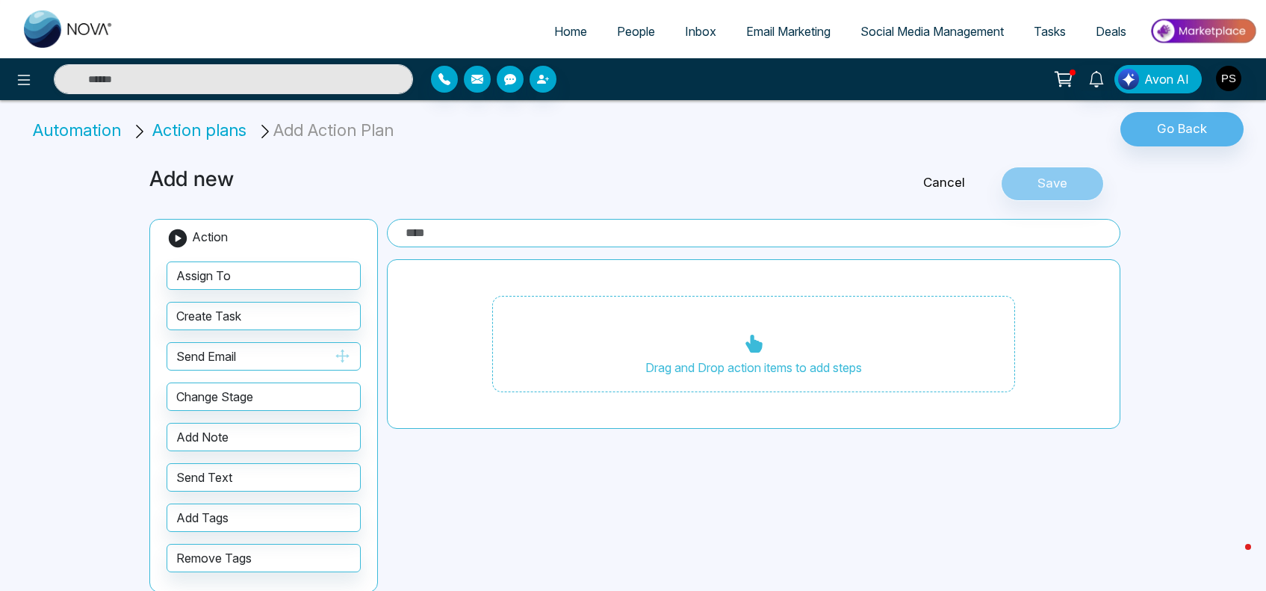
click at [214, 359] on button "Send Email" at bounding box center [264, 356] width 194 height 28
click at [202, 125] on span "Action plans" at bounding box center [199, 129] width 94 height 19
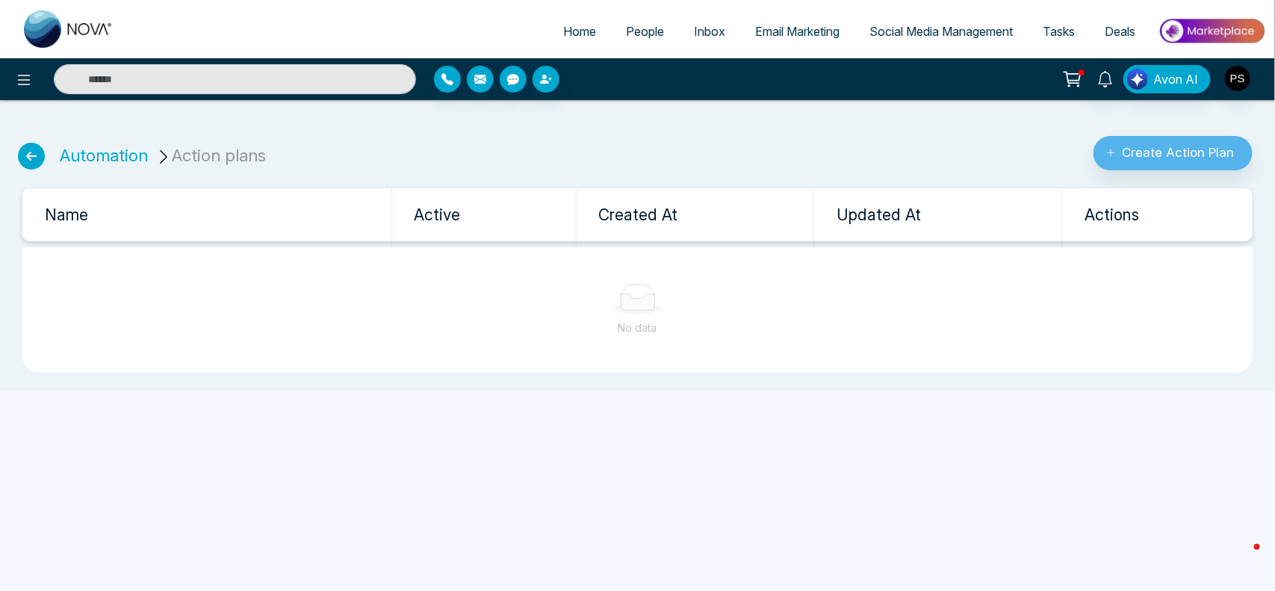
click at [28, 153] on icon at bounding box center [31, 156] width 27 height 27
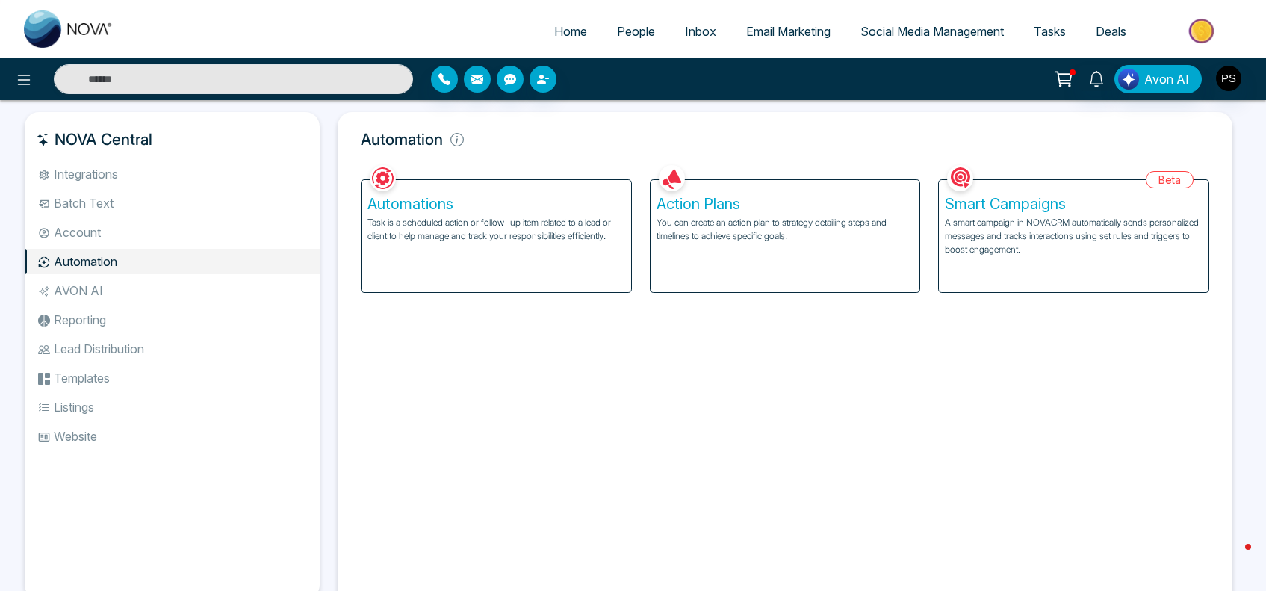
click at [81, 287] on li "AVON AI" at bounding box center [172, 290] width 295 height 25
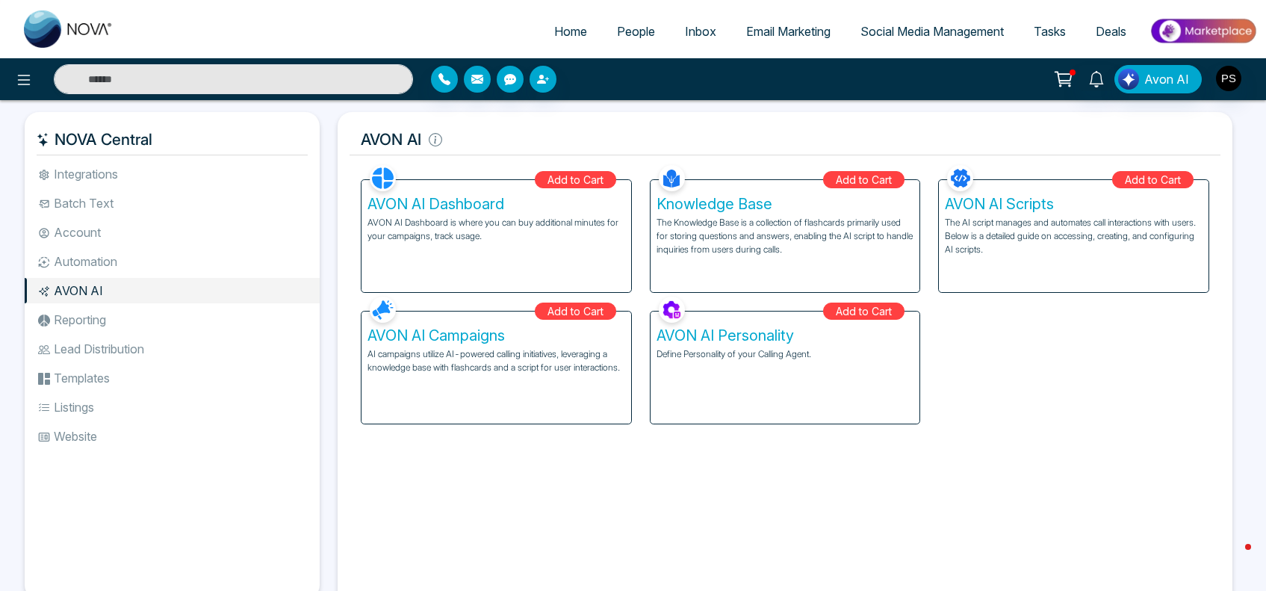
click at [81, 323] on li "Reporting" at bounding box center [172, 319] width 295 height 25
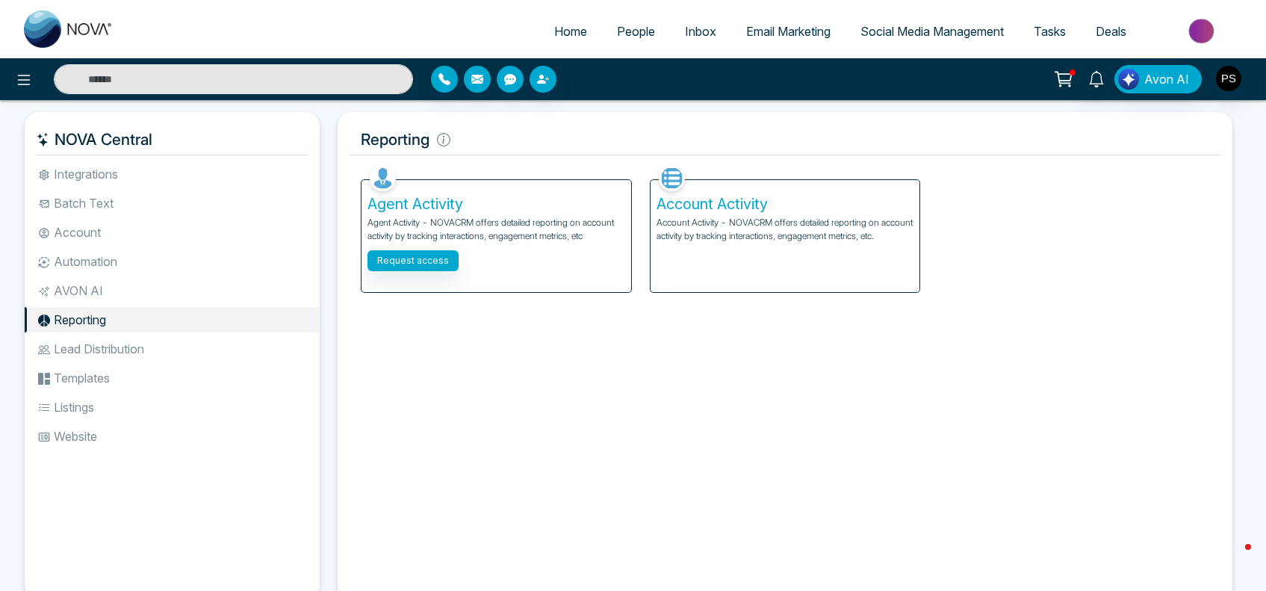
click at [81, 363] on ul "Integrations Batch Text Account Automation AVON AI Reporting Lead Distribution …" at bounding box center [172, 368] width 295 height 414
click at [81, 353] on li "Lead Distribution" at bounding box center [172, 348] width 295 height 25
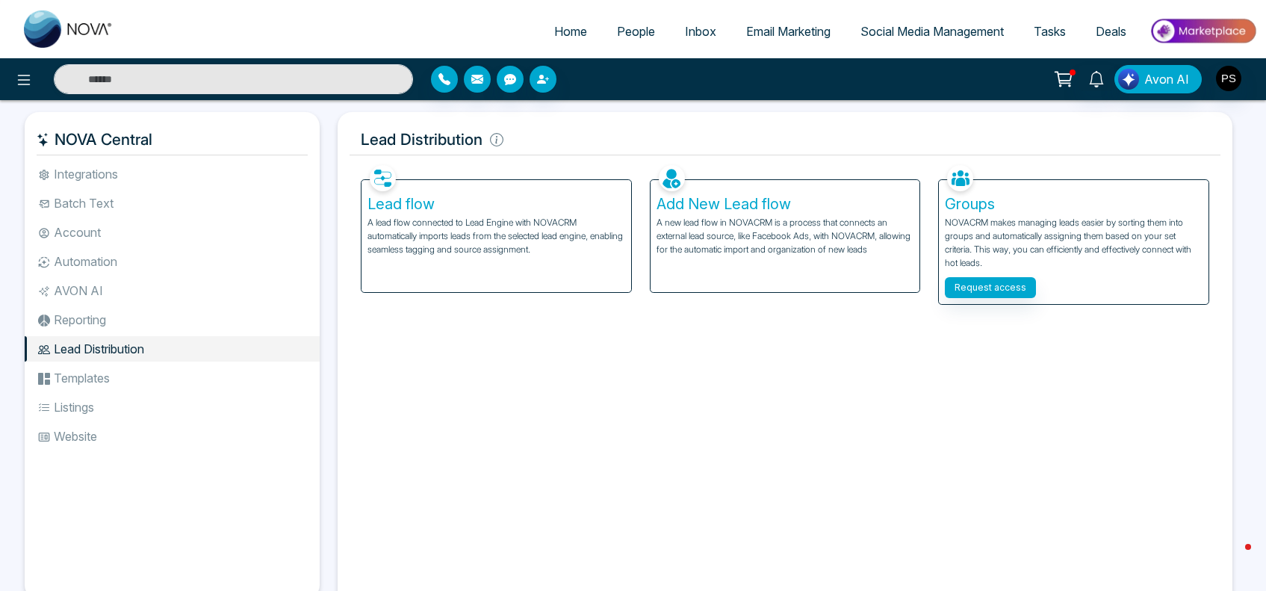
click at [79, 374] on li "Templates" at bounding box center [172, 377] width 295 height 25
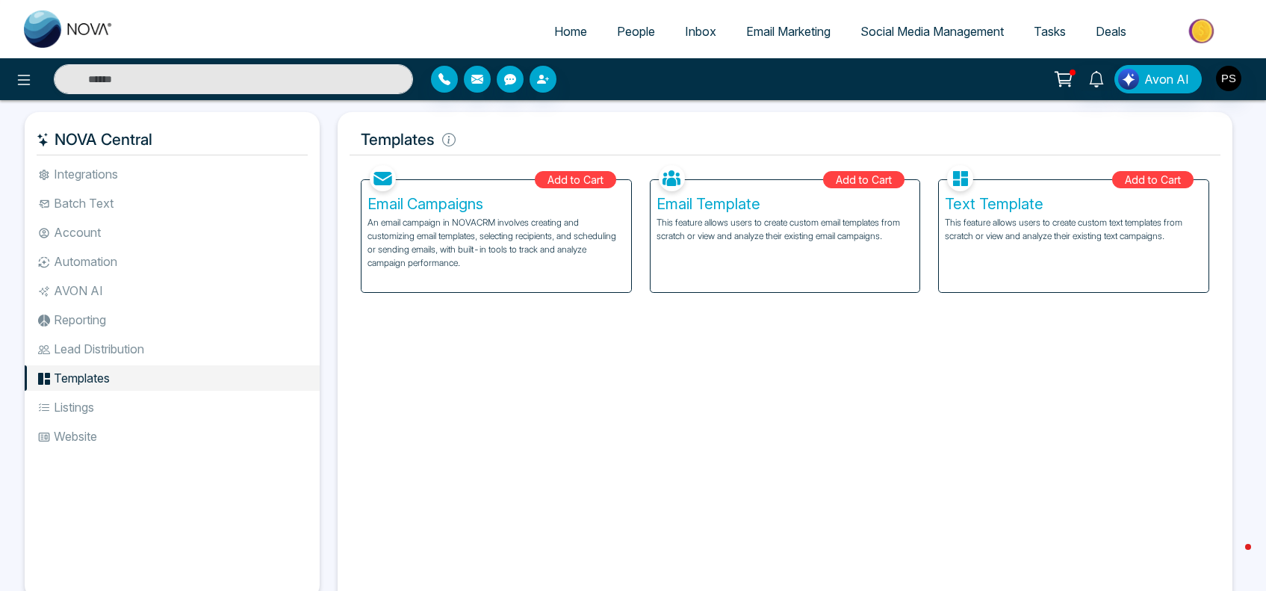
click at [868, 178] on div "Add to Cart" at bounding box center [863, 179] width 81 height 17
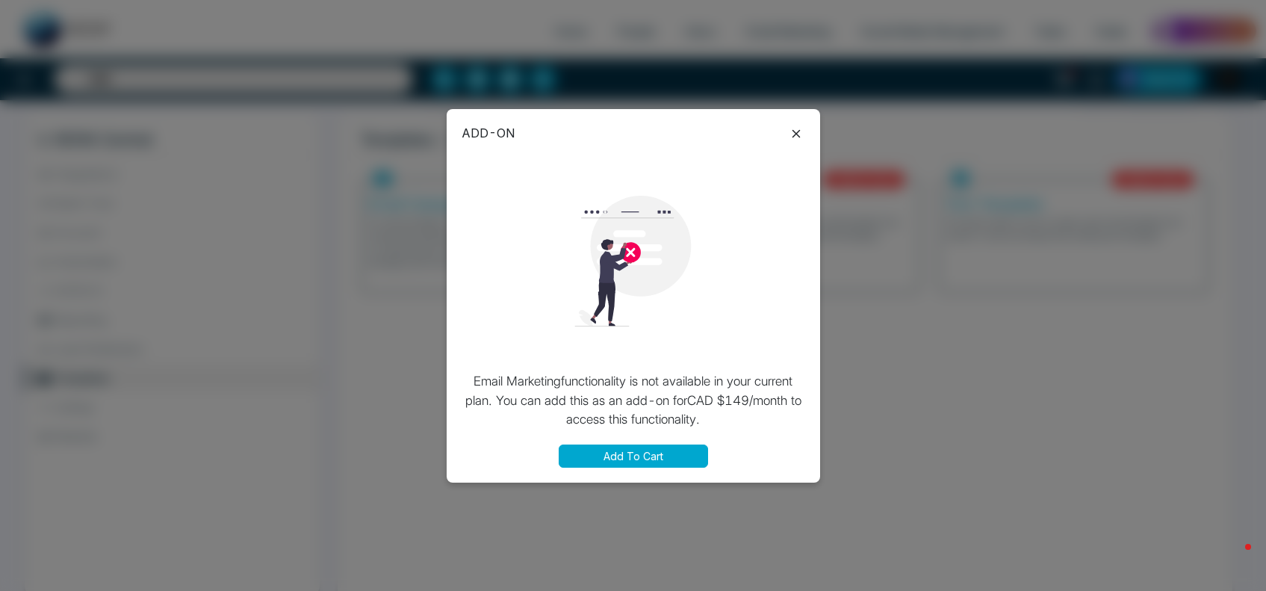
click at [790, 128] on icon at bounding box center [796, 134] width 18 height 18
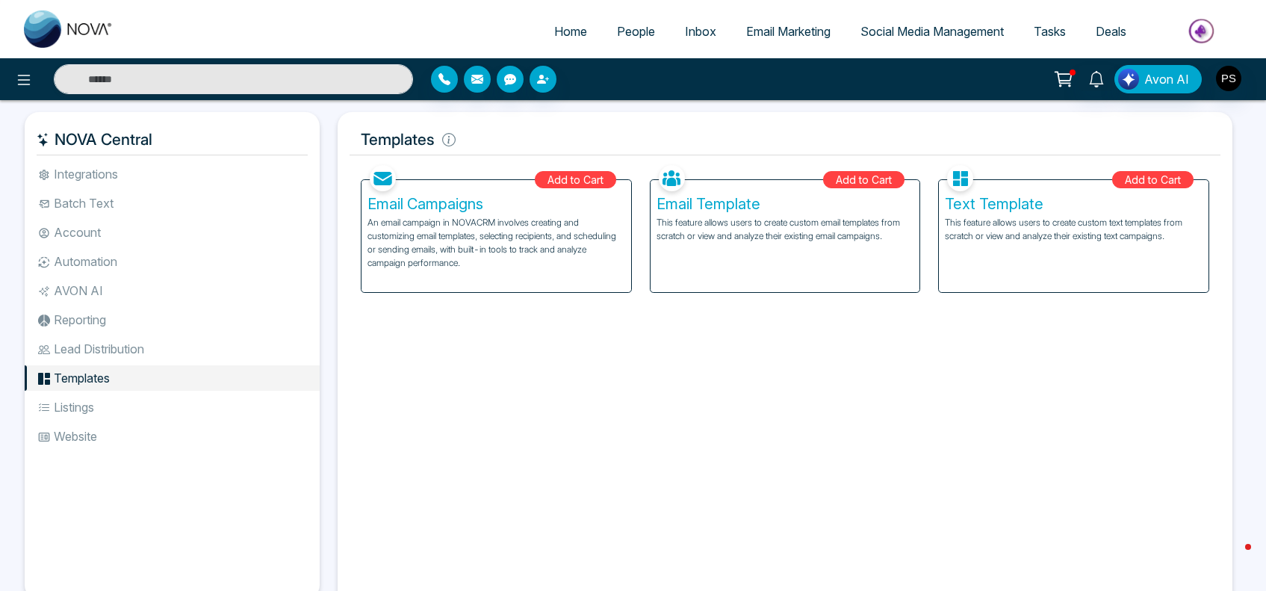
click at [87, 341] on li "Lead Distribution" at bounding box center [172, 348] width 295 height 25
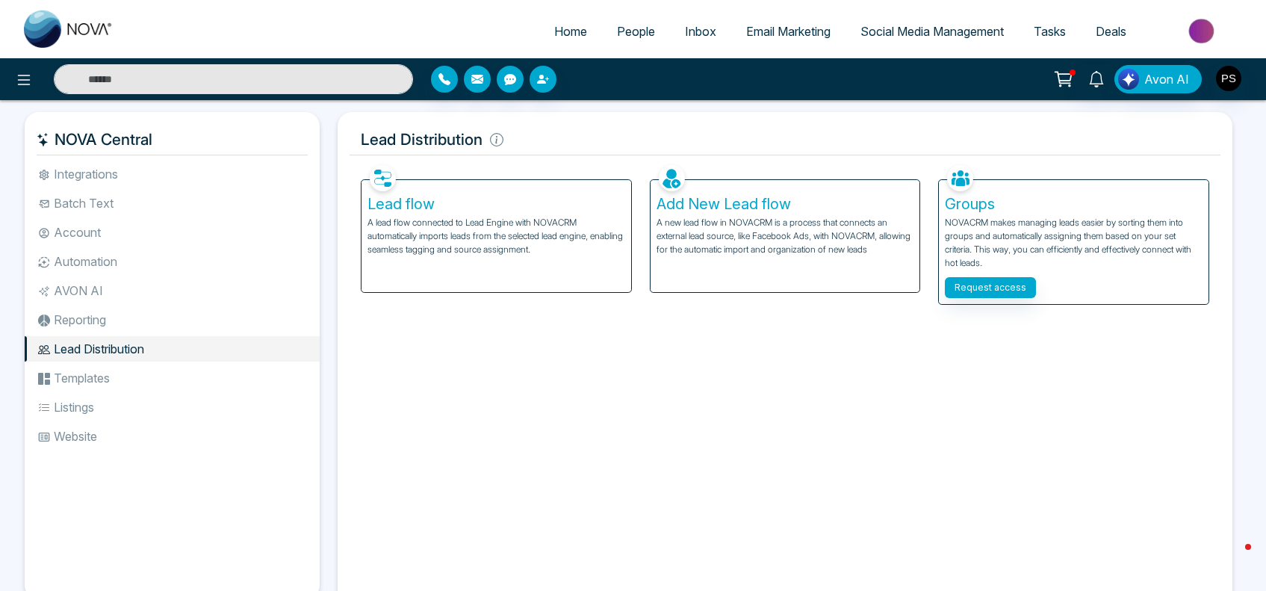
click at [87, 323] on li "Reporting" at bounding box center [172, 319] width 295 height 25
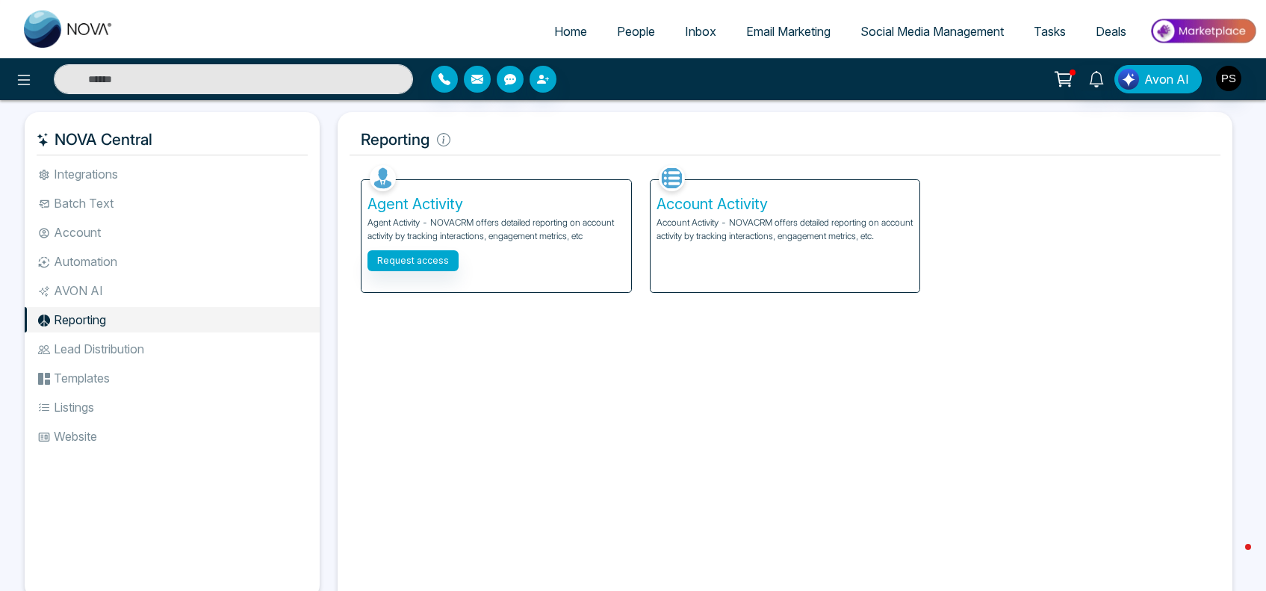
click at [87, 293] on li "AVON AI" at bounding box center [172, 290] width 295 height 25
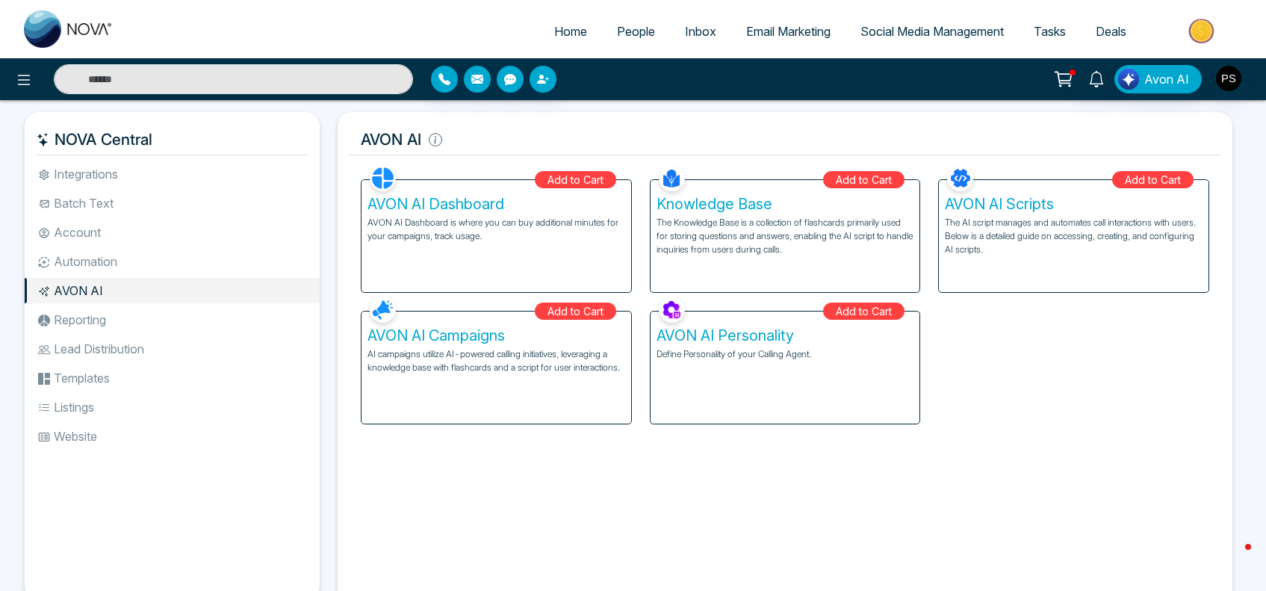
click at [747, 373] on div "AVON AI Personality Define Personality of your Calling Agent." at bounding box center [785, 367] width 270 height 112
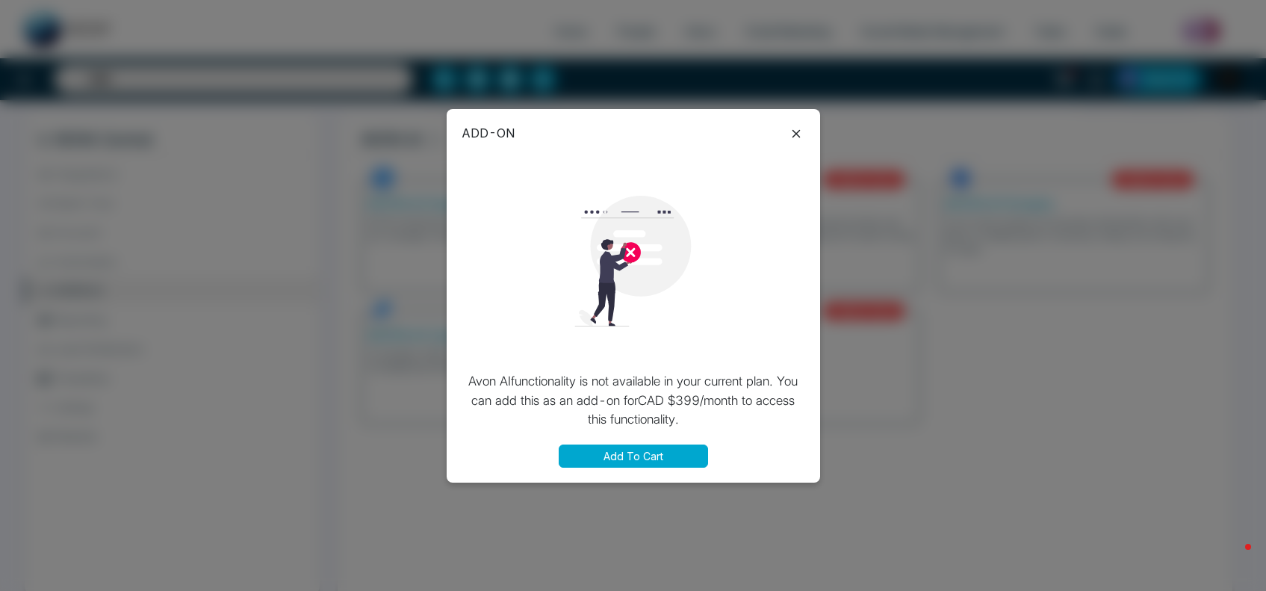
click at [795, 131] on icon at bounding box center [796, 134] width 18 height 18
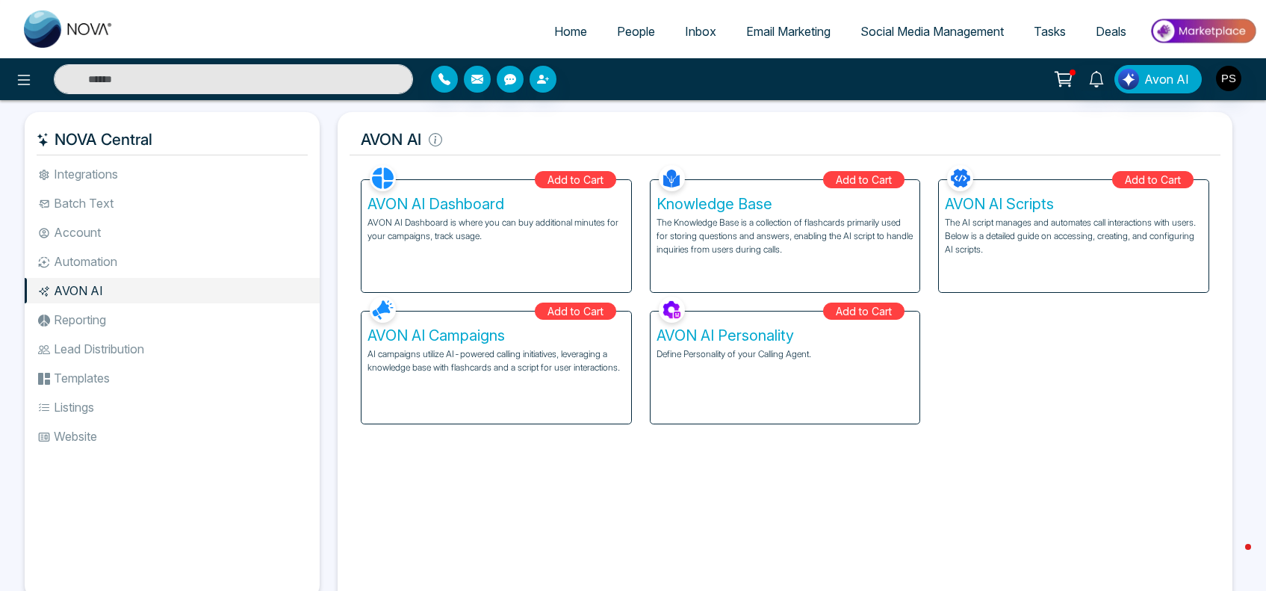
click at [1039, 199] on h5 "AVON AI Scripts" at bounding box center [1074, 204] width 258 height 18
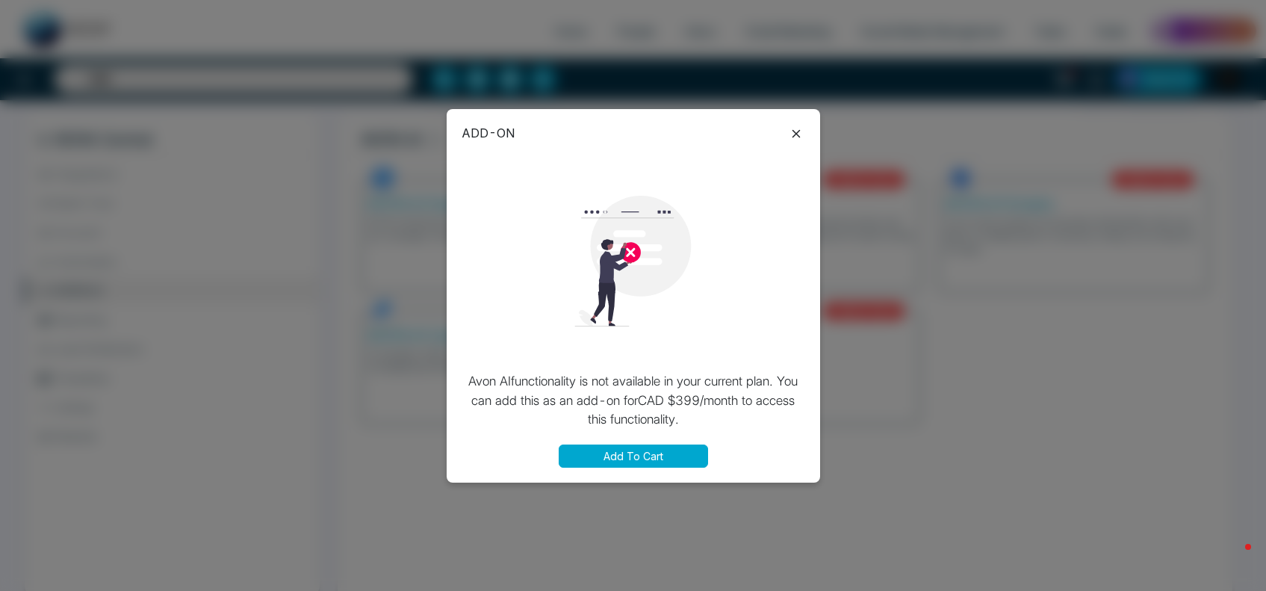
click at [793, 132] on icon at bounding box center [796, 134] width 18 height 18
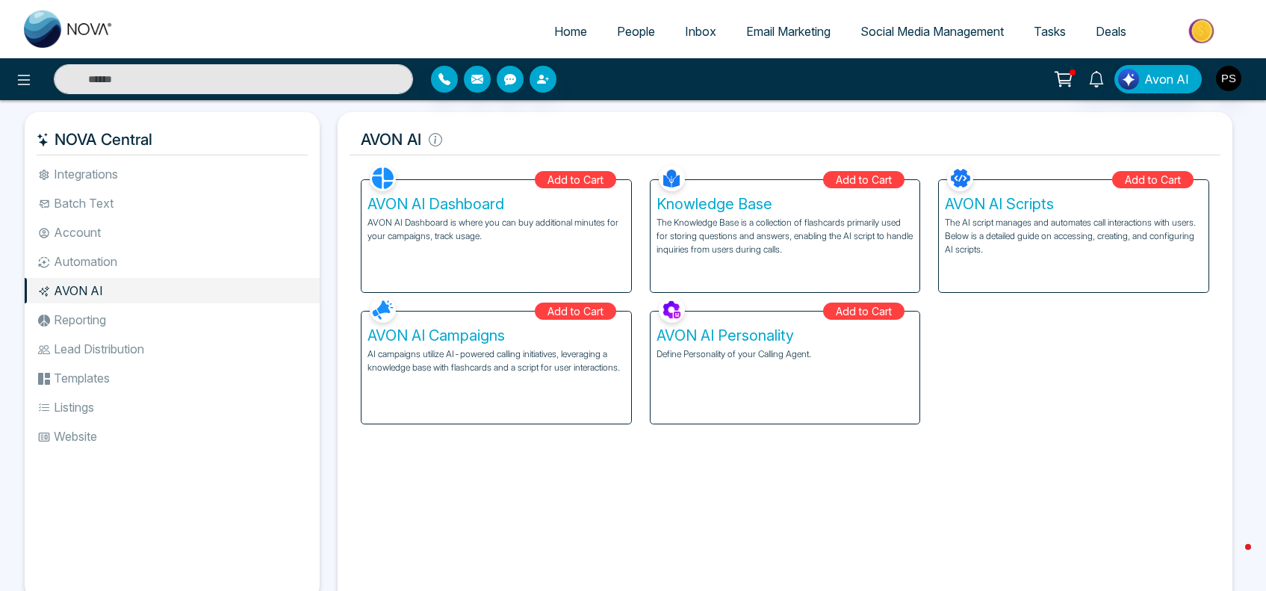
click at [82, 255] on li "Automation" at bounding box center [172, 261] width 295 height 25
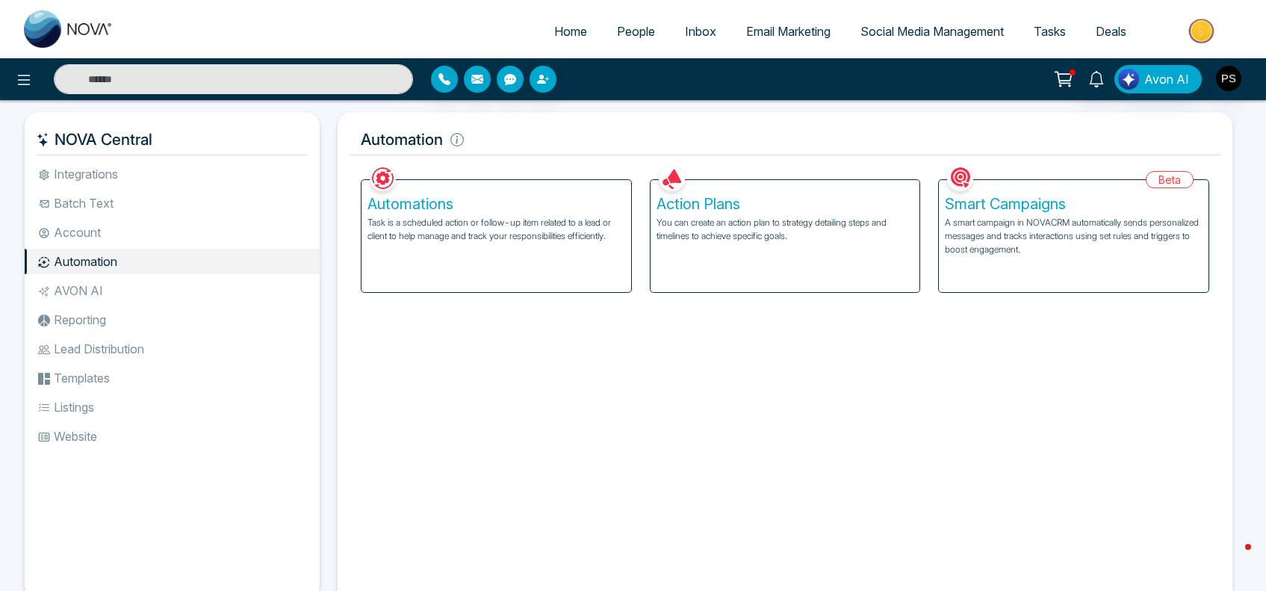
click at [1087, 252] on p "A smart campaign in NOVACRM automatically sends personalized messages and track…" at bounding box center [1074, 236] width 258 height 40
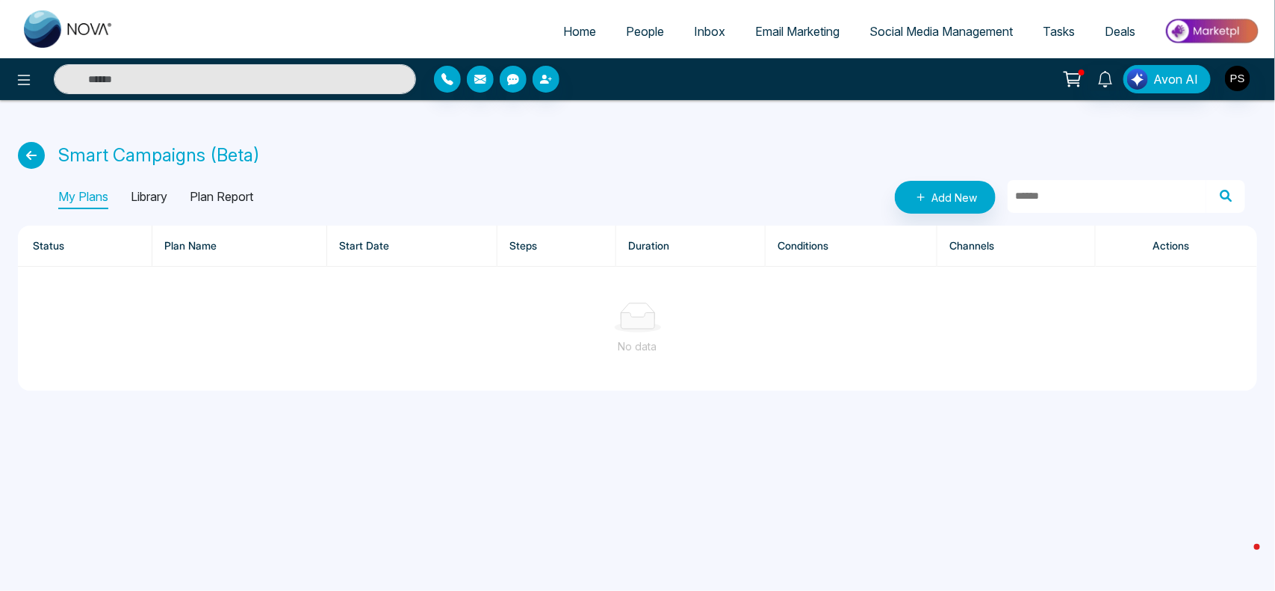
click at [142, 204] on p "Library" at bounding box center [149, 197] width 37 height 24
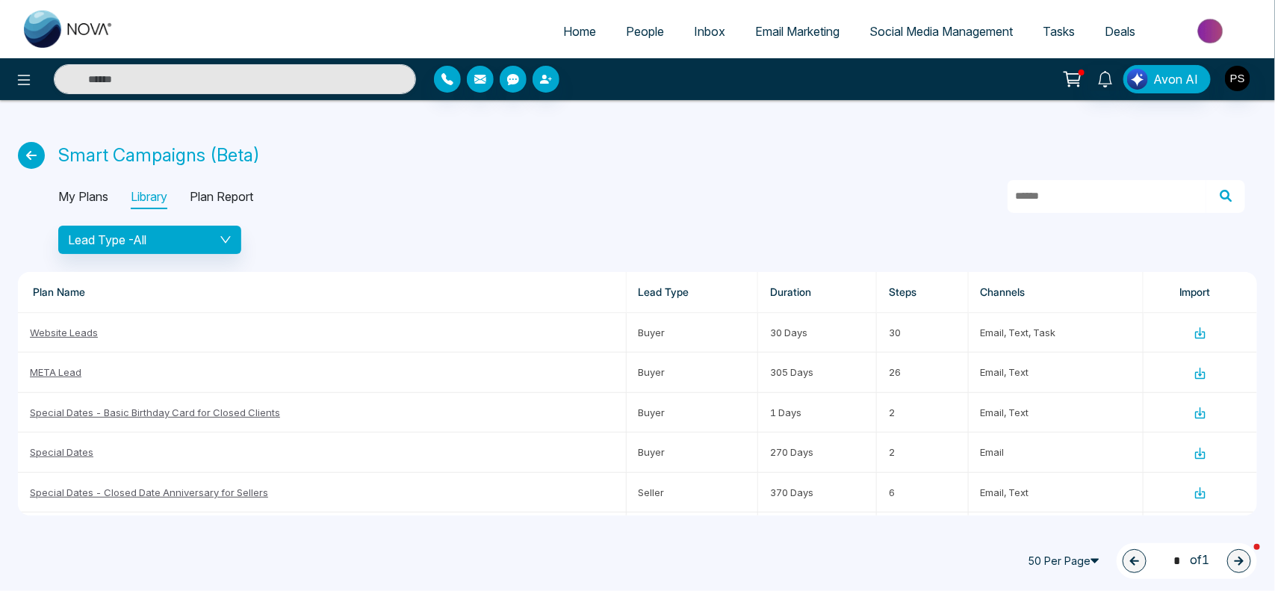
click at [241, 194] on p "Plan Report" at bounding box center [221, 197] width 63 height 24
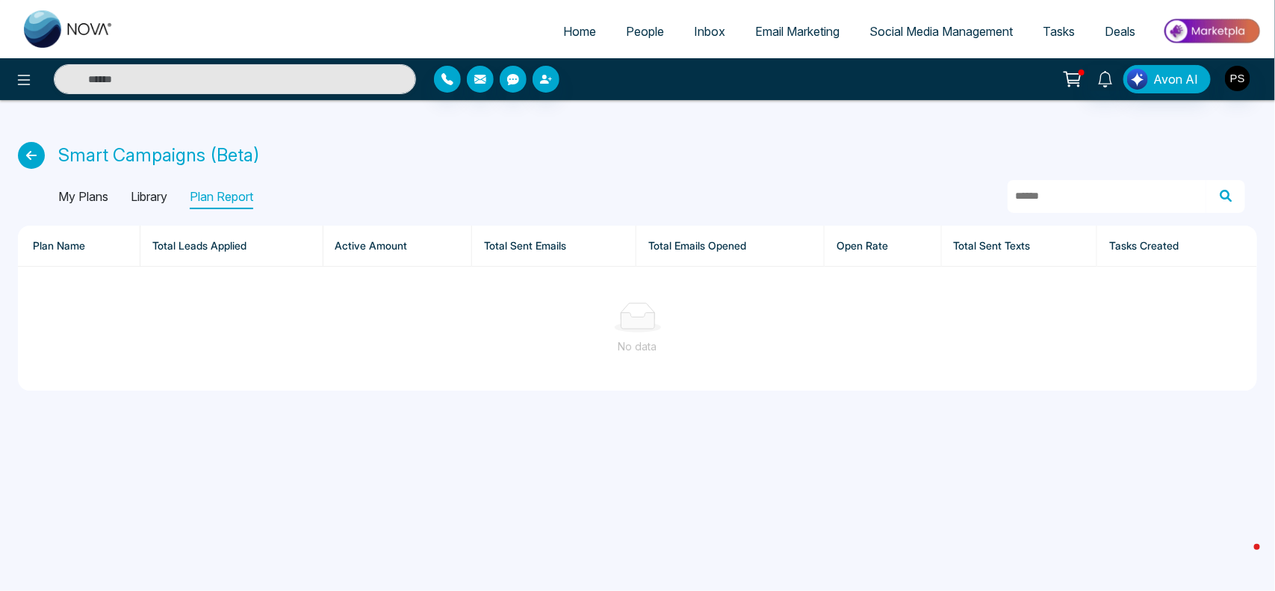
click at [158, 200] on p "Library" at bounding box center [149, 197] width 37 height 24
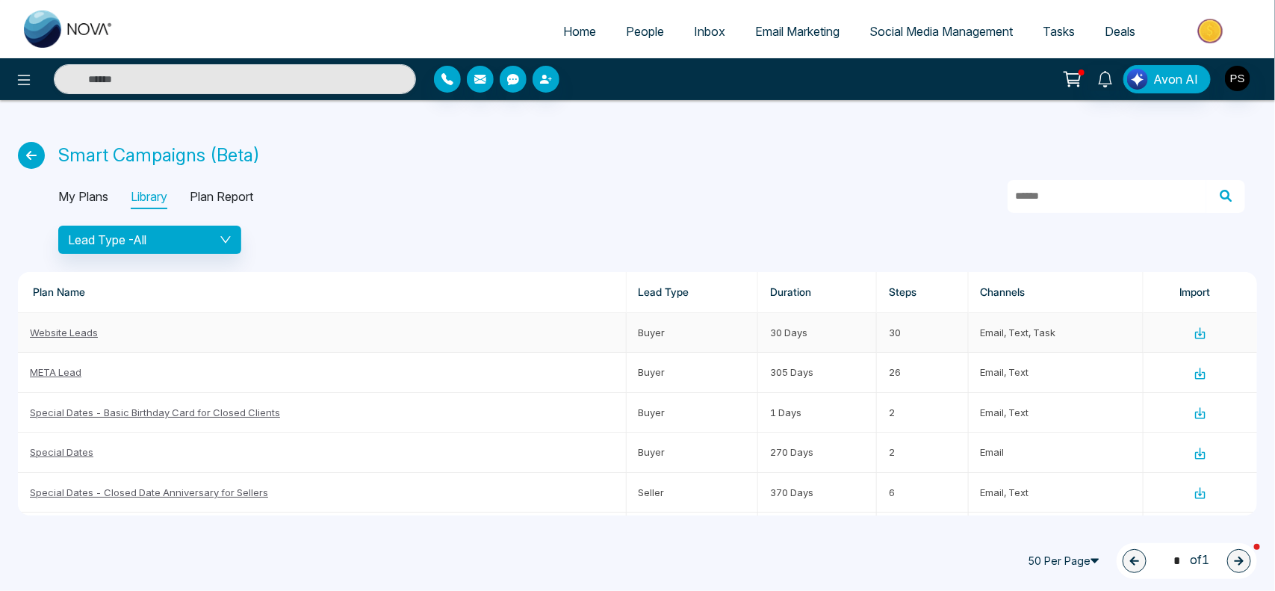
click at [64, 333] on link "Website Leads" at bounding box center [64, 332] width 68 height 12
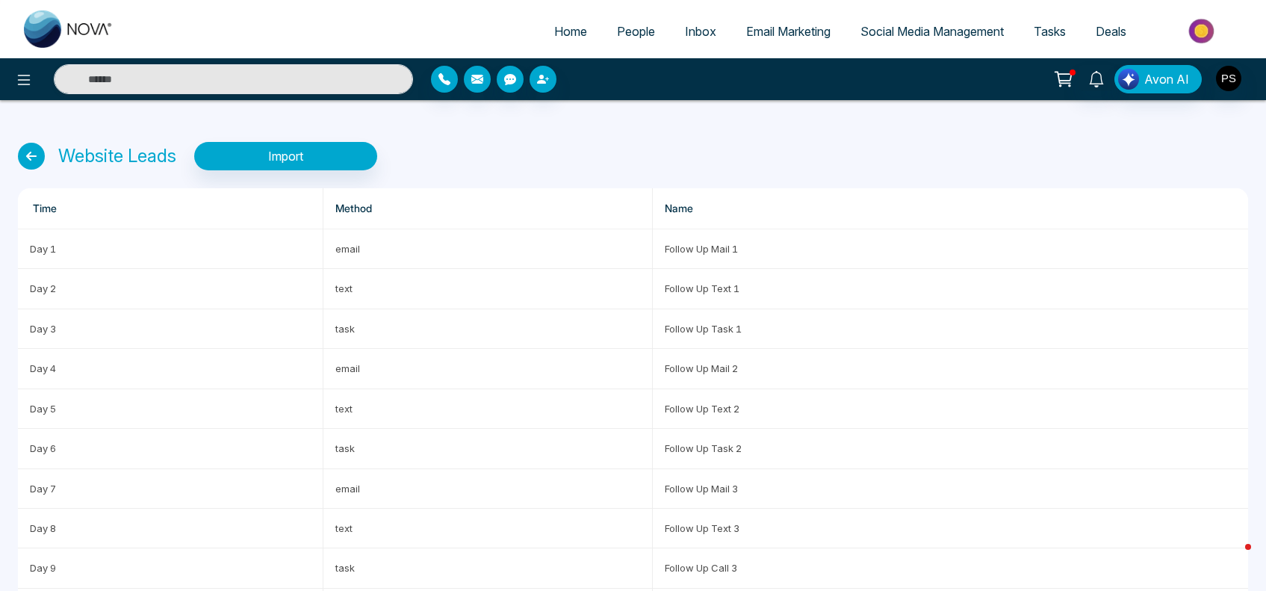
click at [1113, 31] on span "Deals" at bounding box center [1110, 31] width 31 height 15
